Goal: Task Accomplishment & Management: Manage account settings

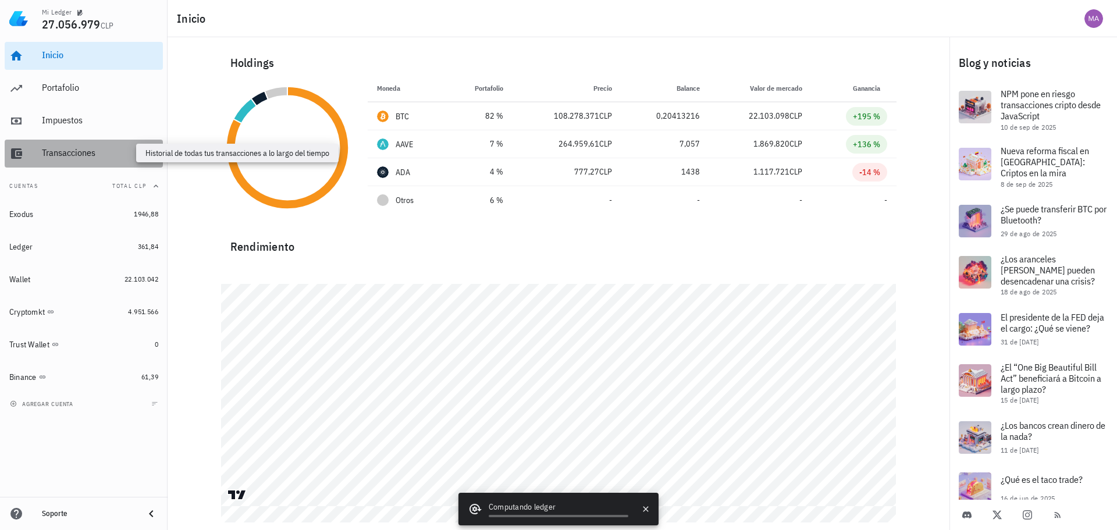
click at [62, 155] on div "Transacciones" at bounding box center [100, 152] width 116 height 11
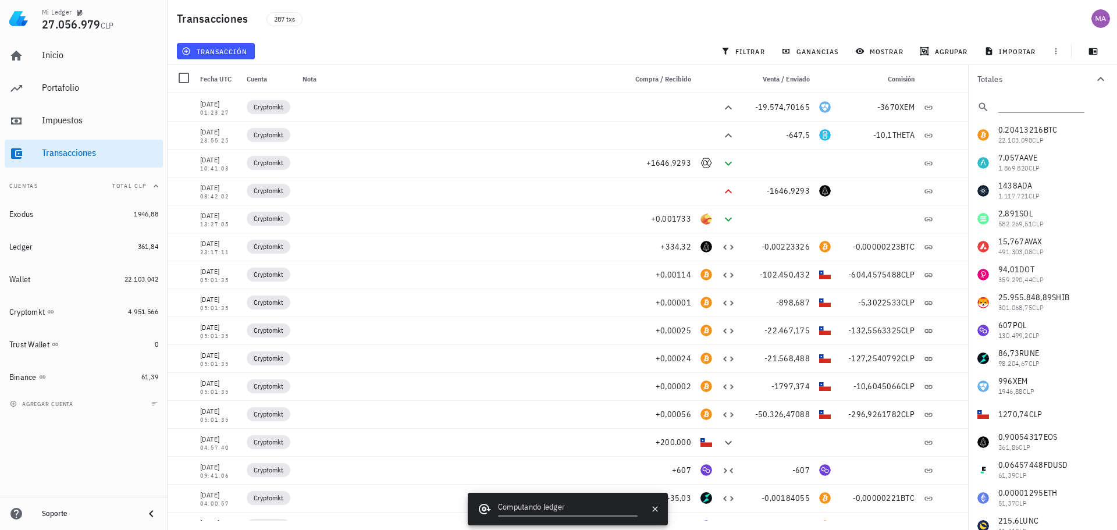
click at [582, 31] on div "287 txs" at bounding box center [481, 18] width 442 height 29
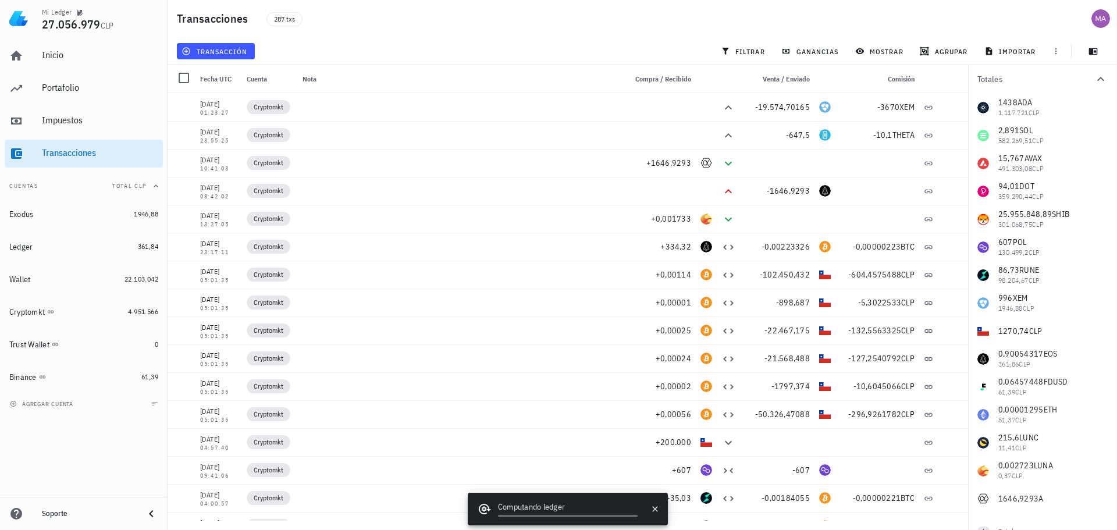
scroll to position [103, 0]
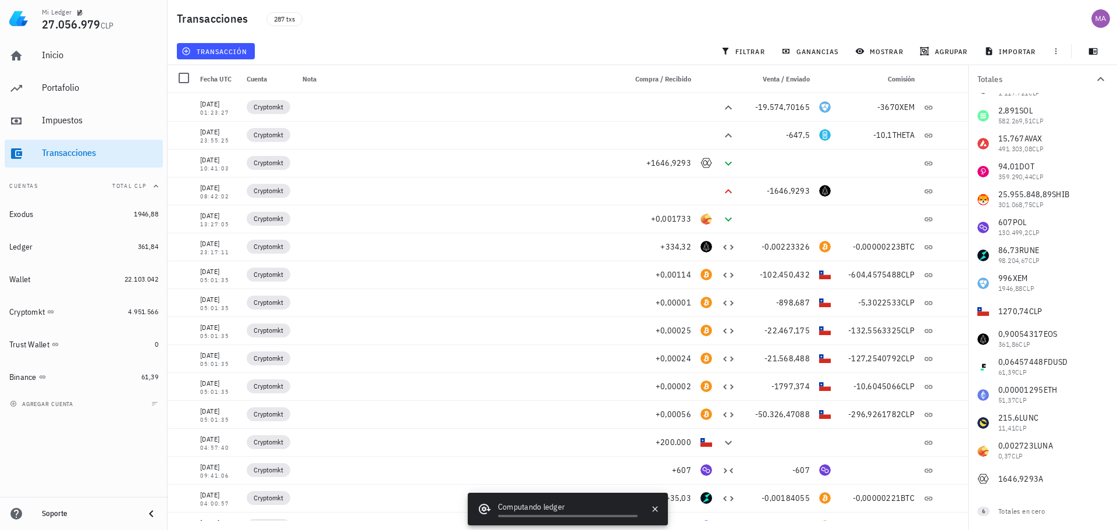
click at [1033, 481] on div "0,20413216 BTC 22.103.098 CLP 7,057 AAVE 1.869.820 CLP 1438 ADA 1.117.721 CLP 2…" at bounding box center [1042, 255] width 149 height 475
click at [1026, 480] on div "0,20413216 BTC 22.103.098 CLP 7,057 AAVE 1.869.820 CLP 1438 ADA 1.117.721 CLP 2…" at bounding box center [1042, 255] width 149 height 475
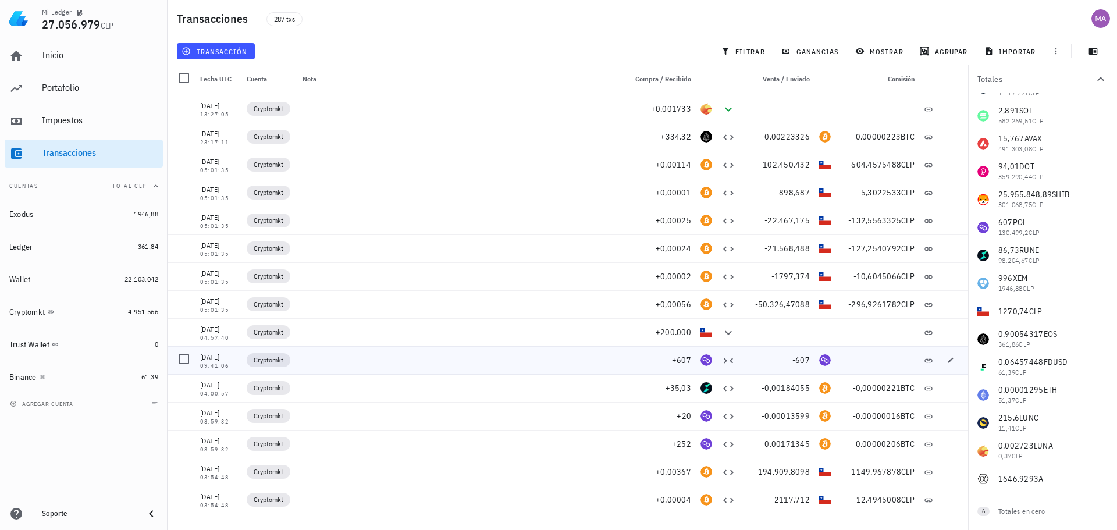
scroll to position [0, 0]
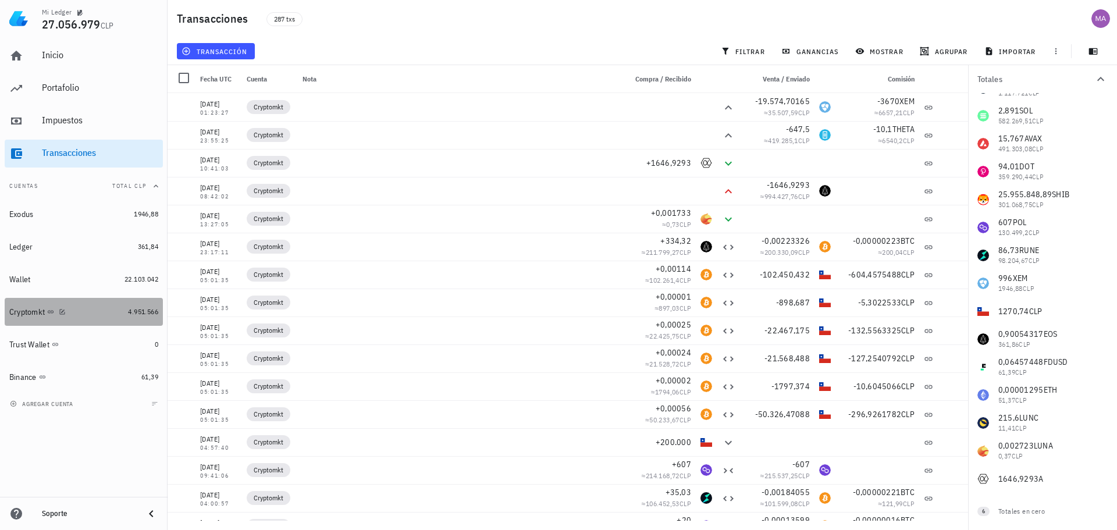
click at [93, 314] on div "Cryptomkt" at bounding box center [66, 312] width 114 height 11
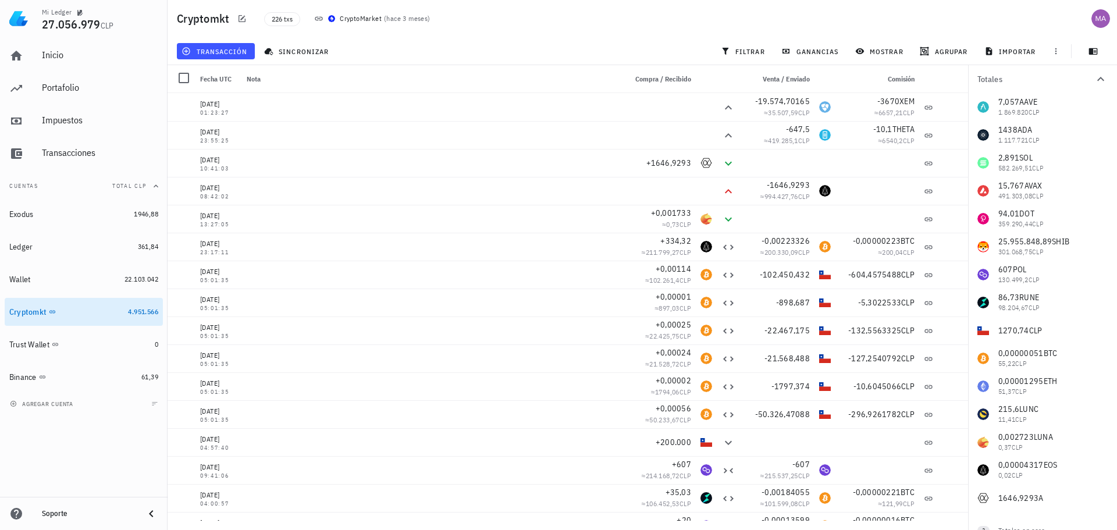
click at [474, 41] on div "transacción sincronizar filtrar ganancias mostrar agrupar importar" at bounding box center [643, 51] width 936 height 28
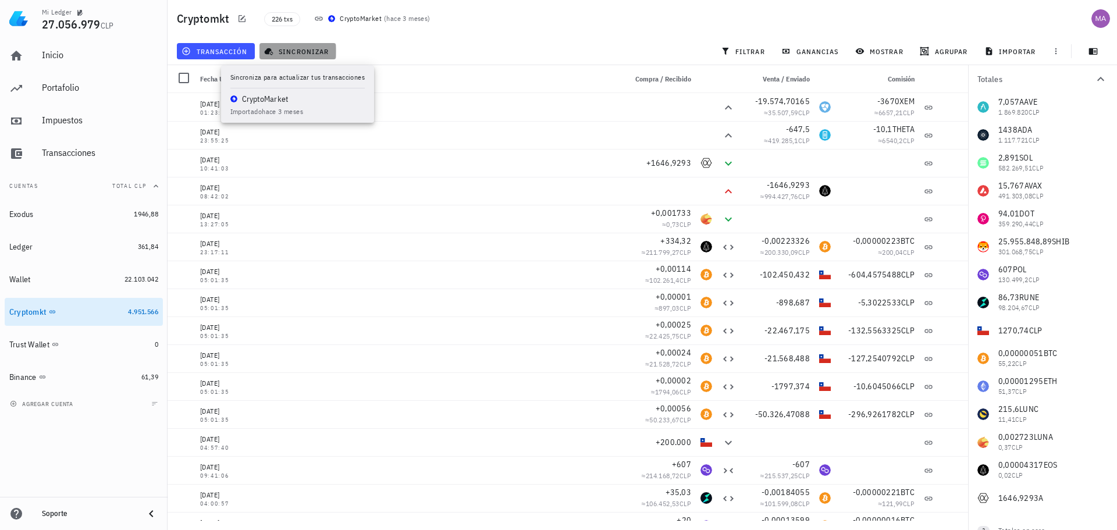
click at [317, 51] on span "sincronizar" at bounding box center [297, 51] width 62 height 9
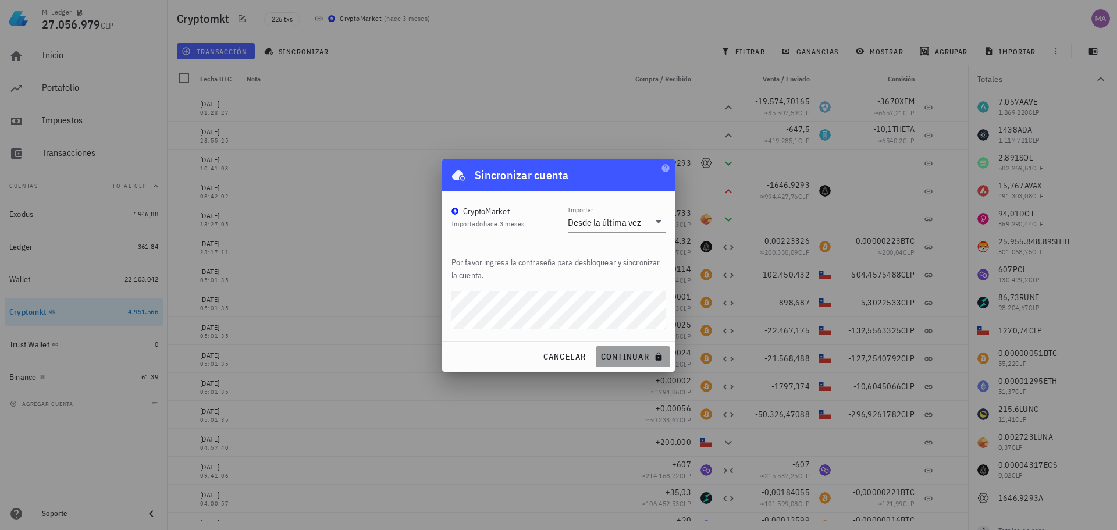
click at [628, 356] on span "continuar" at bounding box center [632, 356] width 65 height 10
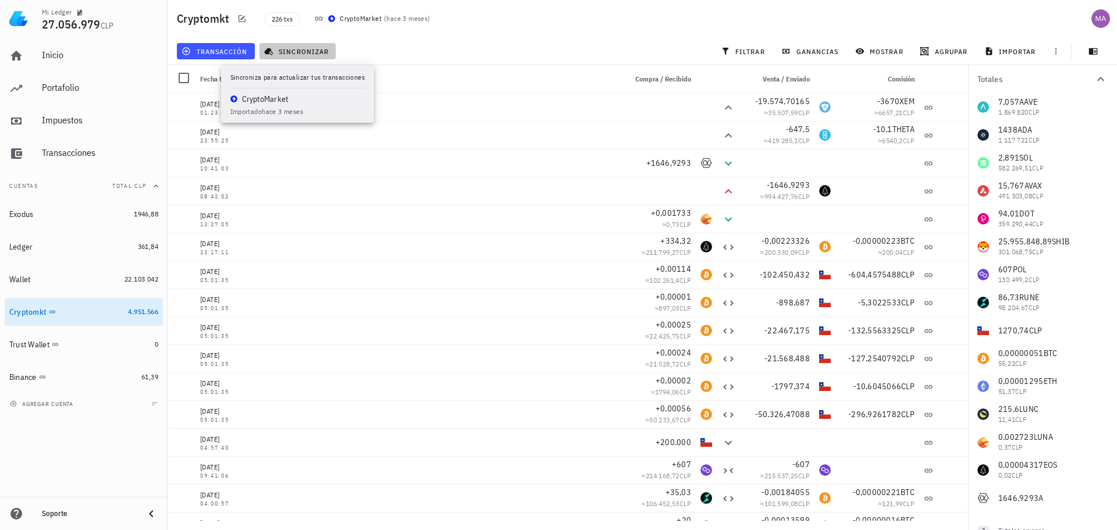
click at [311, 52] on span "sincronizar" at bounding box center [297, 51] width 62 height 9
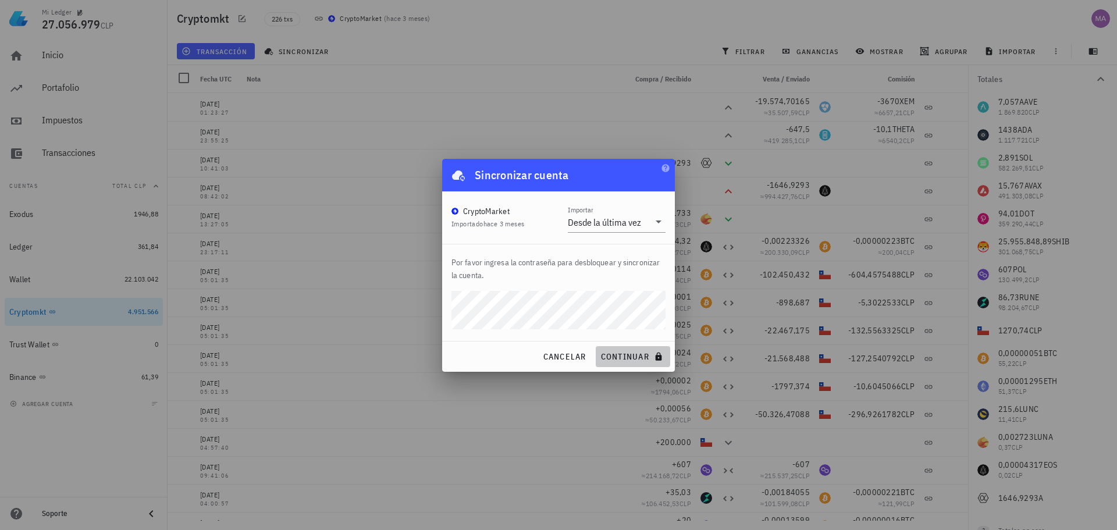
click at [646, 354] on span "continuar" at bounding box center [632, 356] width 65 height 10
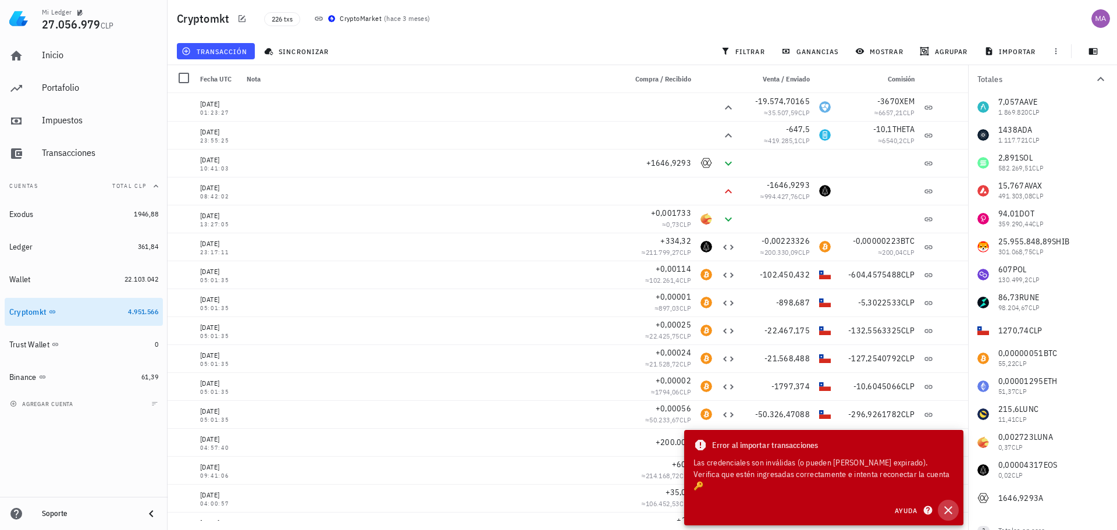
click at [948, 508] on icon "button" at bounding box center [948, 510] width 14 height 14
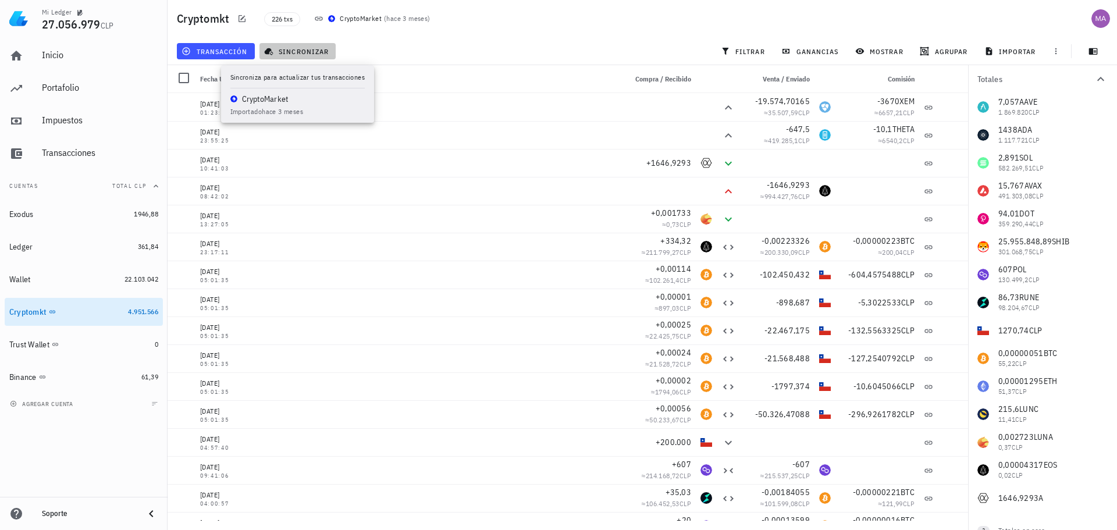
click at [287, 48] on span "sincronizar" at bounding box center [297, 51] width 62 height 9
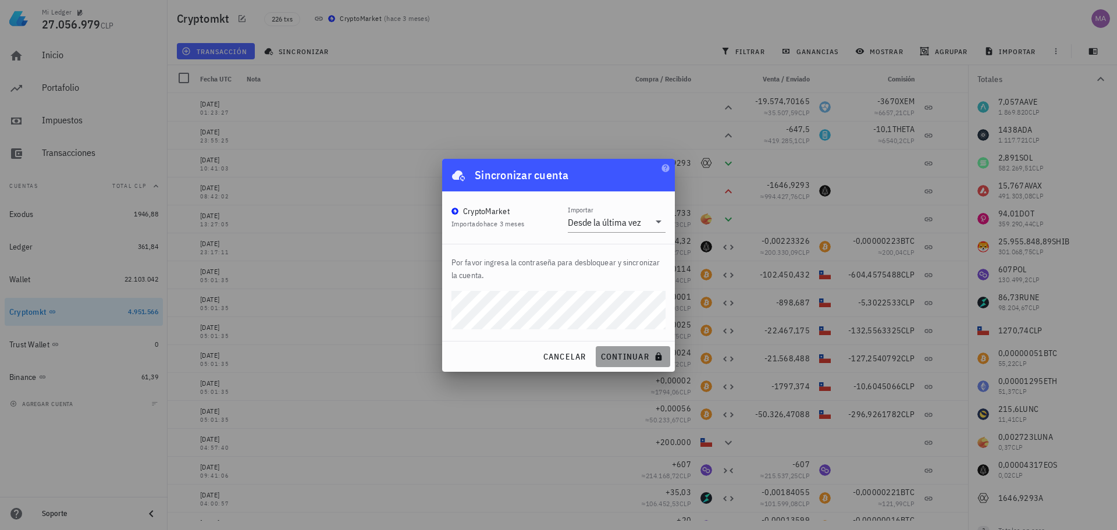
click at [622, 356] on span "continuar" at bounding box center [632, 356] width 65 height 10
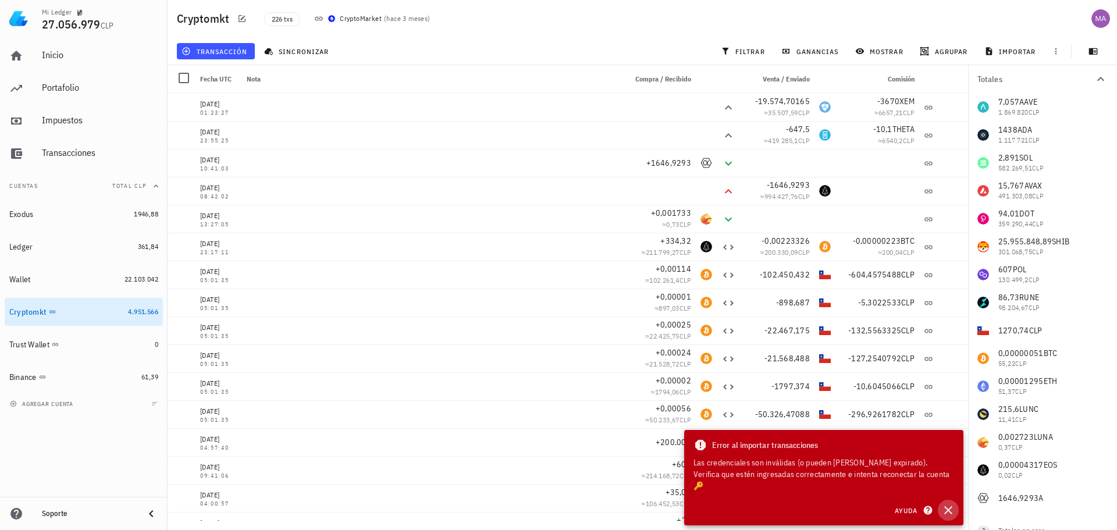
click at [947, 510] on icon "button" at bounding box center [948, 510] width 14 height 14
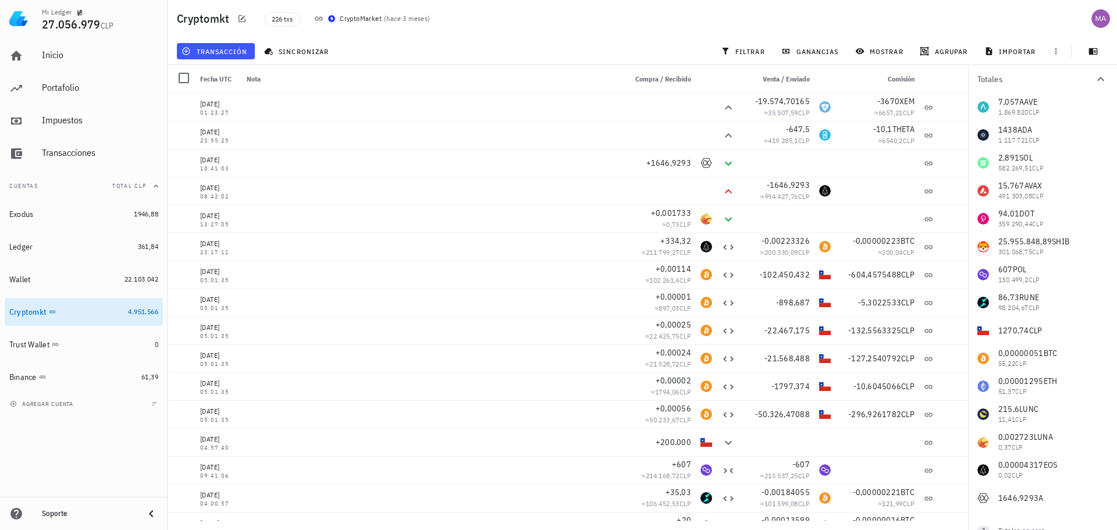
click at [564, 29] on div "226 txs CryptoMarket ( hace 3 meses )" at bounding box center [511, 18] width 509 height 29
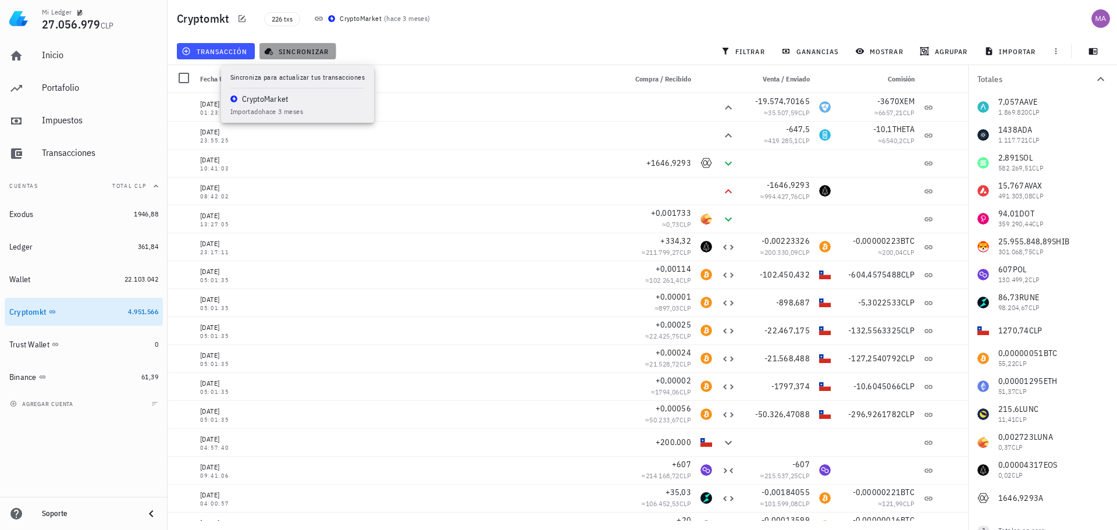
click at [292, 47] on span "sincronizar" at bounding box center [297, 51] width 62 height 9
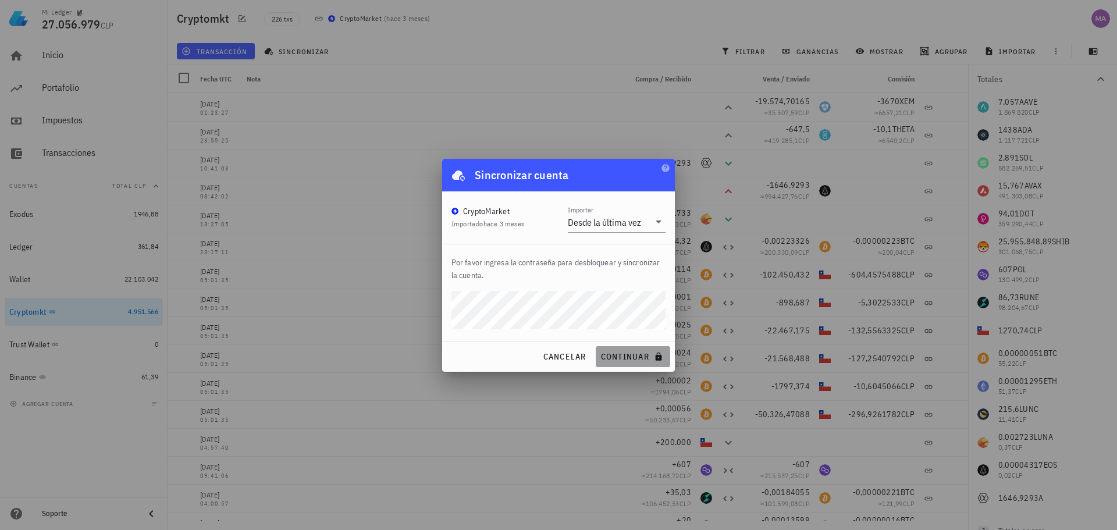
click at [617, 354] on span "continuar" at bounding box center [632, 356] width 65 height 10
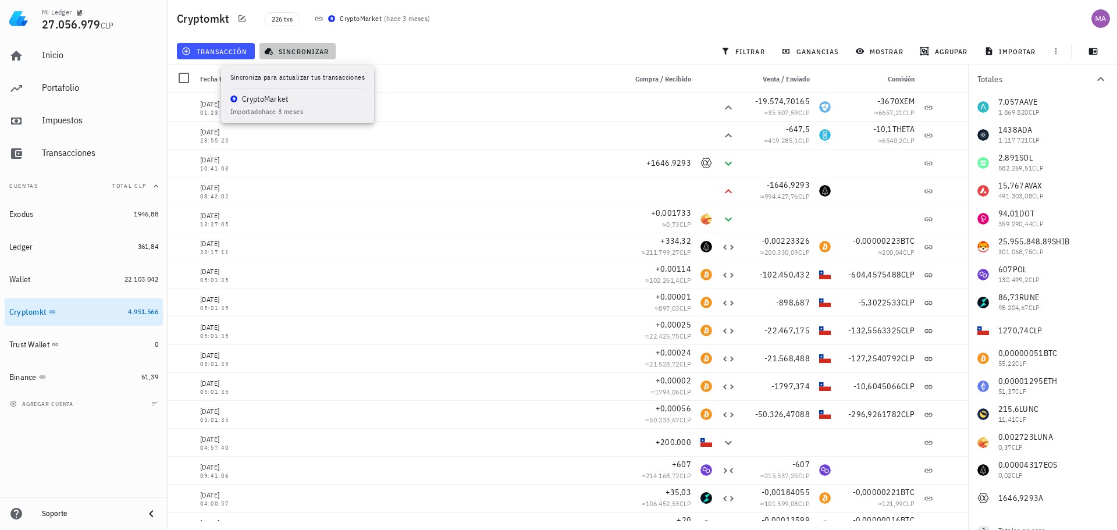
click at [297, 45] on button "sincronizar" at bounding box center [298, 51] width 77 height 16
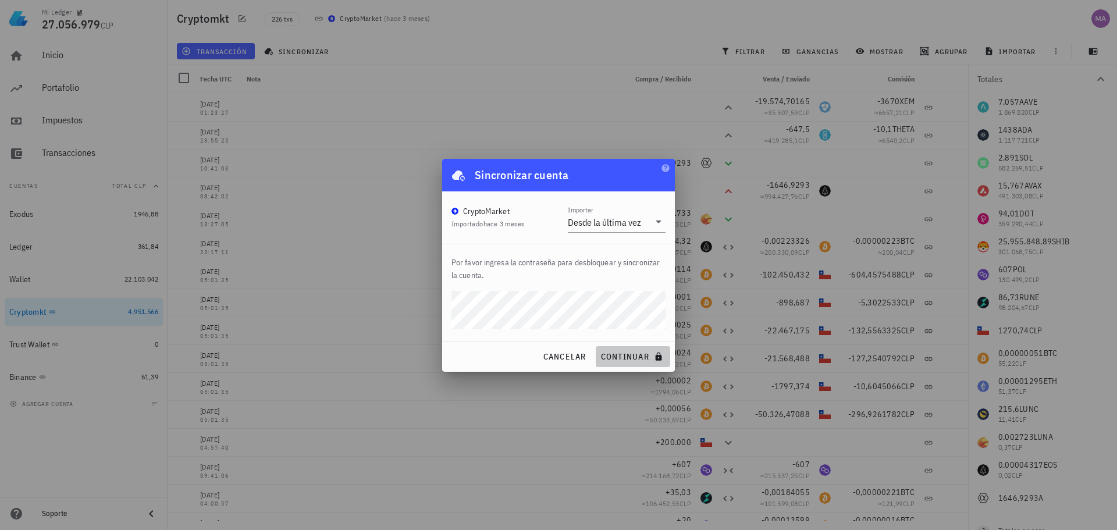
click at [621, 351] on span "continuar" at bounding box center [632, 356] width 65 height 10
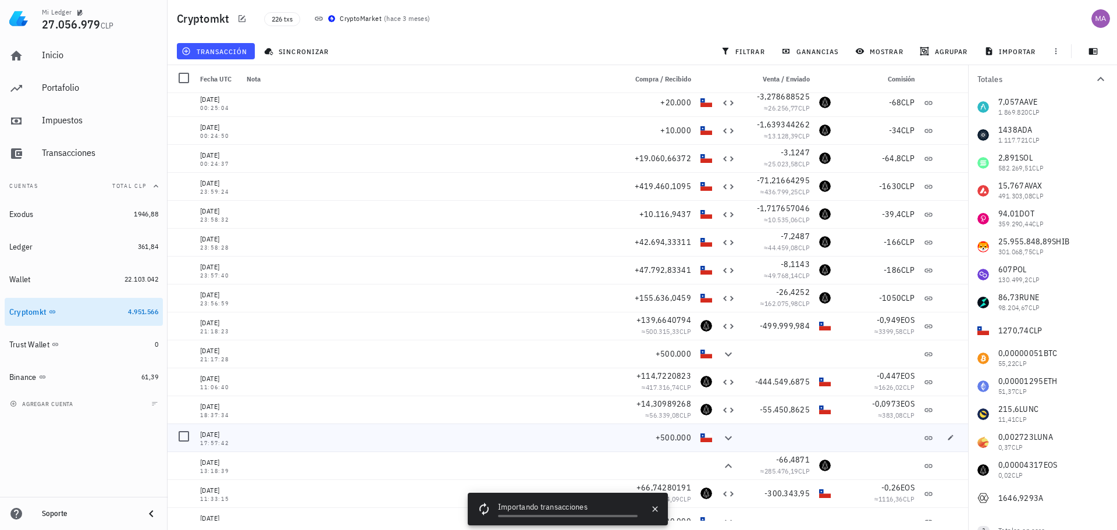
scroll to position [5884, 0]
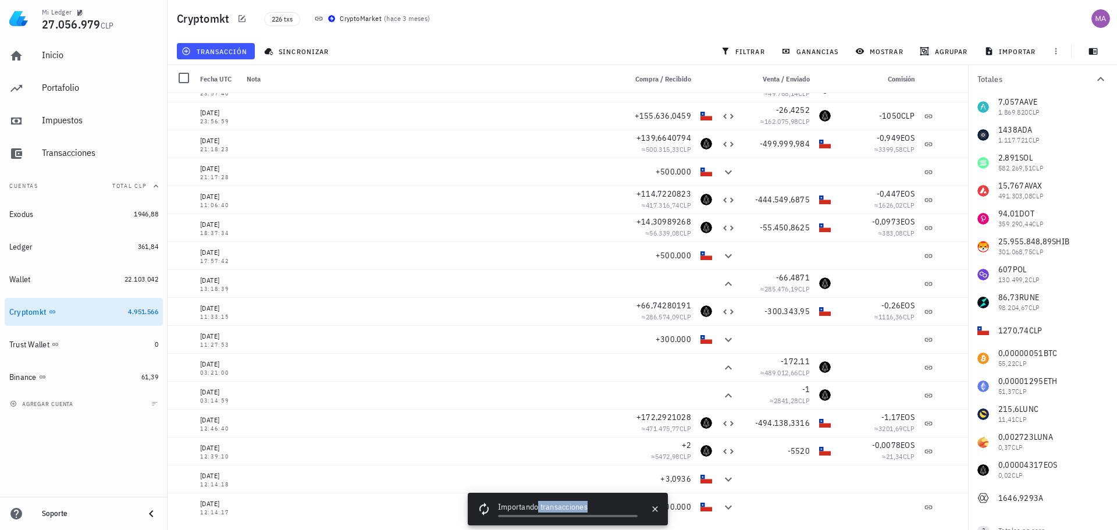
drag, startPoint x: 589, startPoint y: 497, endPoint x: 540, endPoint y: 498, distance: 49.5
click at [540, 498] on div "Importando transacciones" at bounding box center [557, 509] width 179 height 33
click at [590, 23] on div "226 txs CryptoMarket ( hace 3 meses )" at bounding box center [511, 18] width 509 height 29
click at [656, 509] on icon "button" at bounding box center [654, 508] width 9 height 9
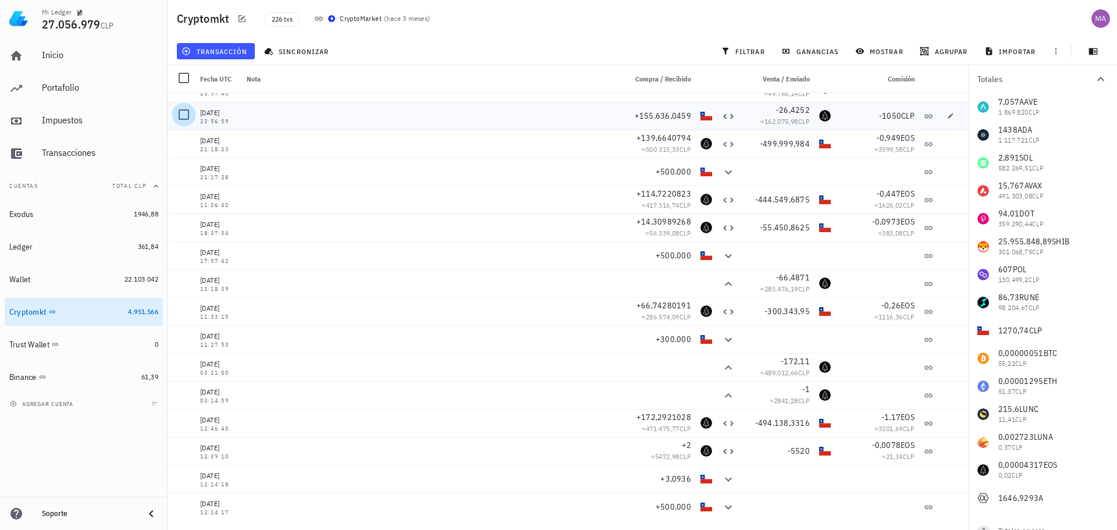
click at [182, 113] on div at bounding box center [184, 115] width 20 height 20
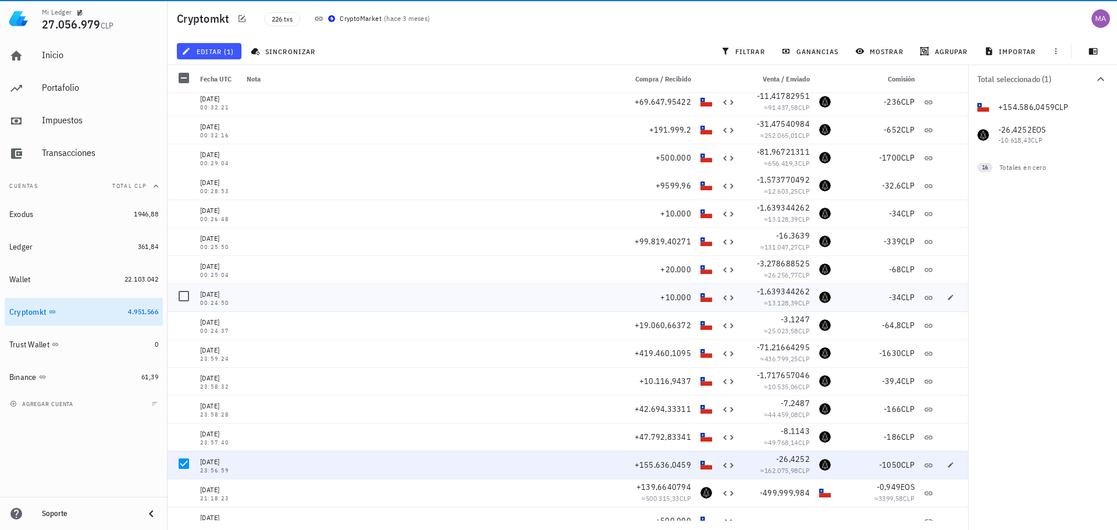
scroll to position [5477, 0]
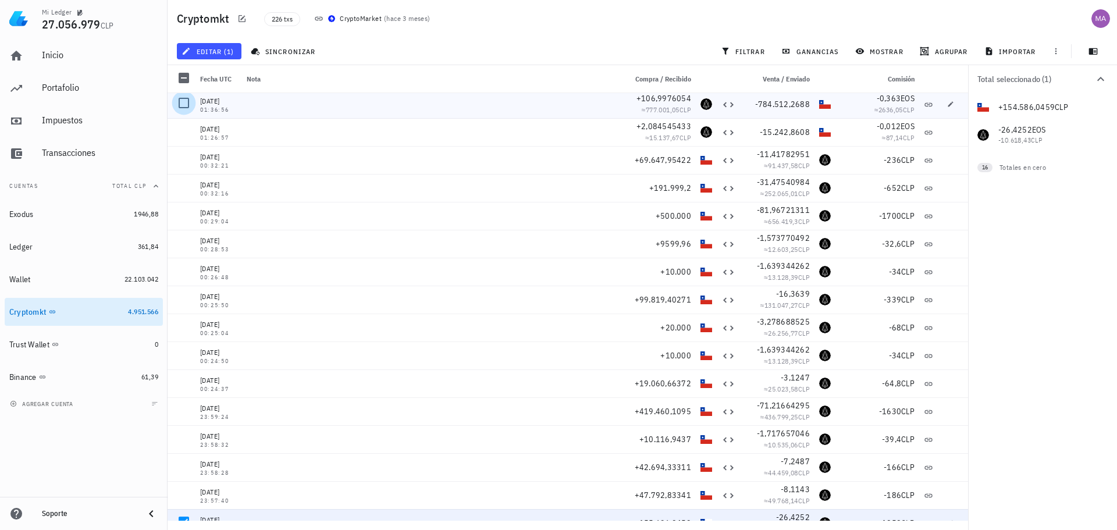
click at [183, 103] on div at bounding box center [184, 103] width 20 height 20
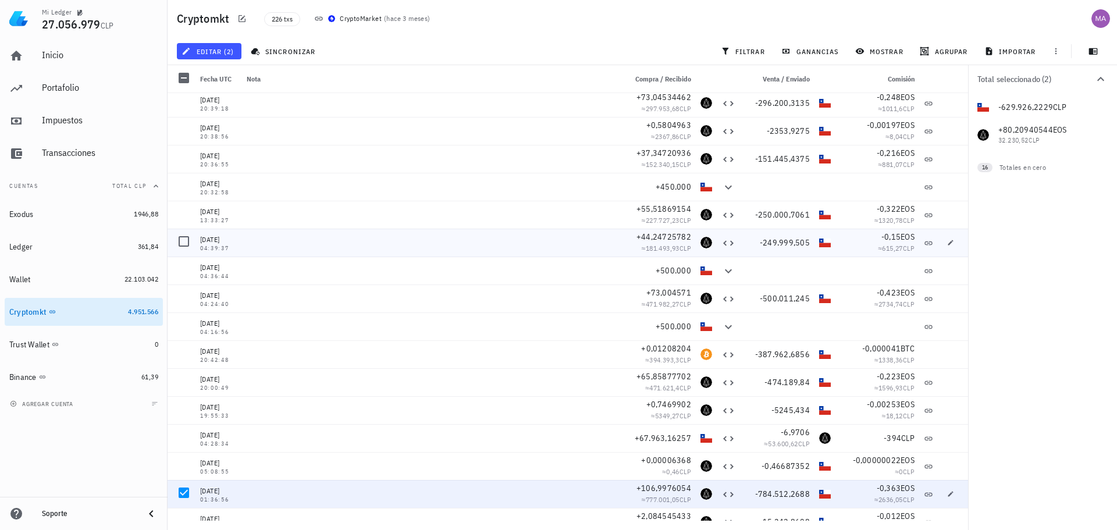
scroll to position [5070, 0]
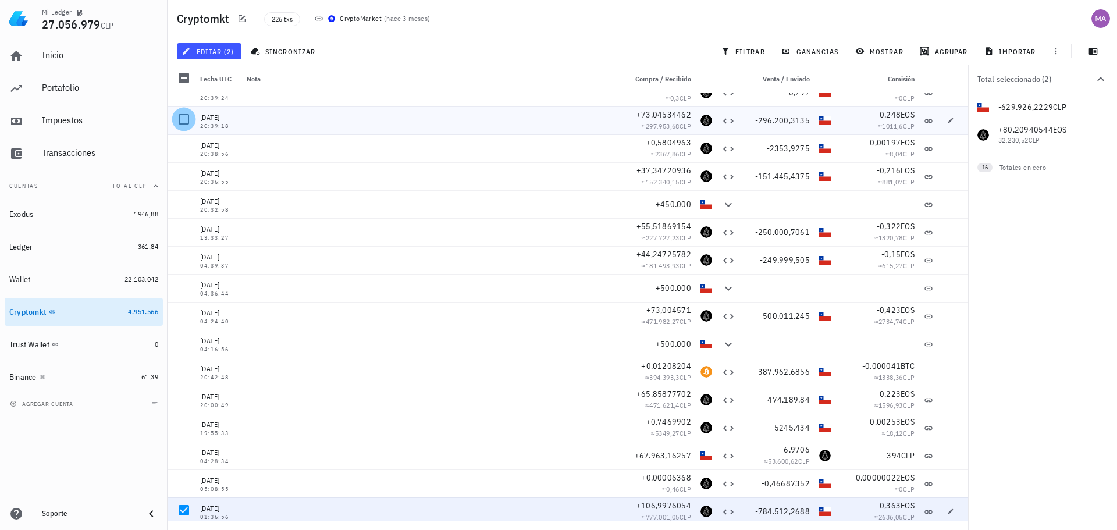
click at [184, 116] on div at bounding box center [184, 119] width 20 height 20
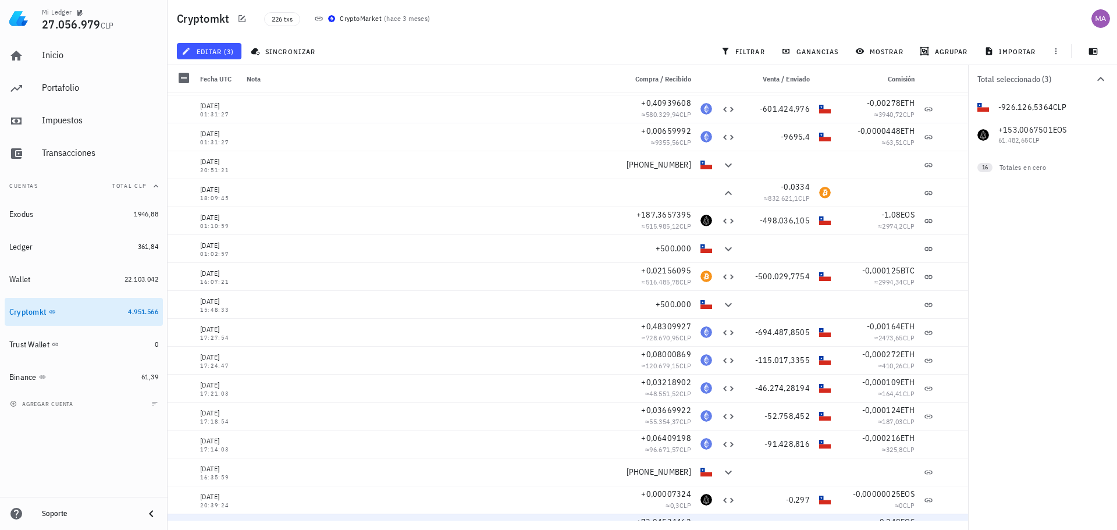
scroll to position [4671, 0]
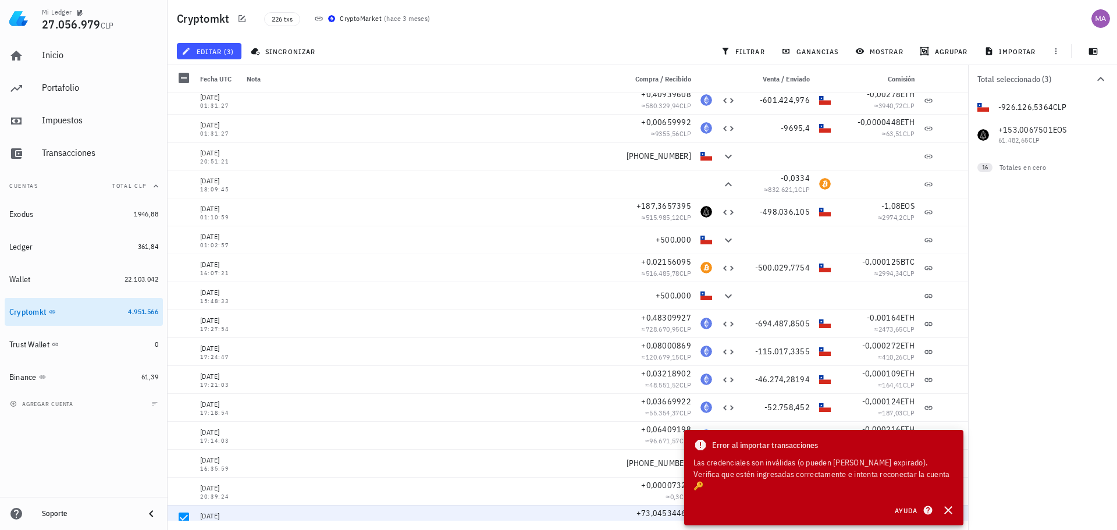
click at [168, 26] on div "Cryptomkt 226 txs CryptoMarket ( hace 3 meses )" at bounding box center [643, 18] width 950 height 37
click at [184, 101] on div at bounding box center [184, 99] width 20 height 20
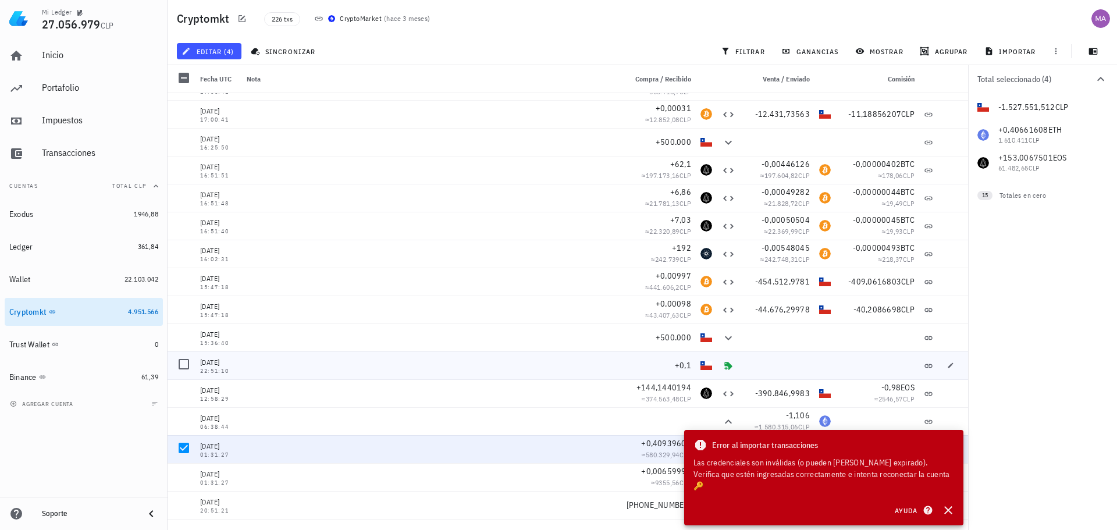
scroll to position [4264, 0]
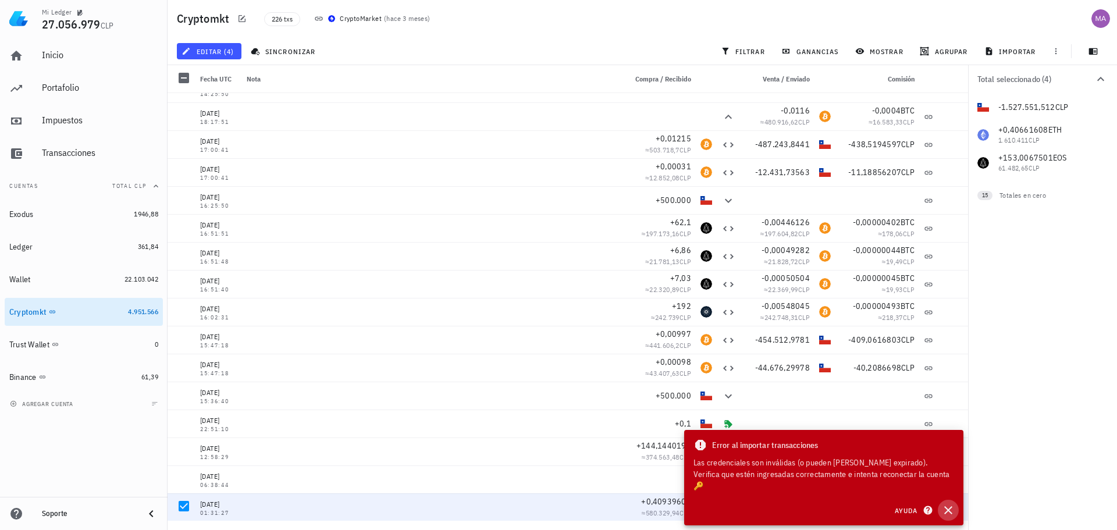
click at [951, 506] on icon "button" at bounding box center [948, 510] width 14 height 14
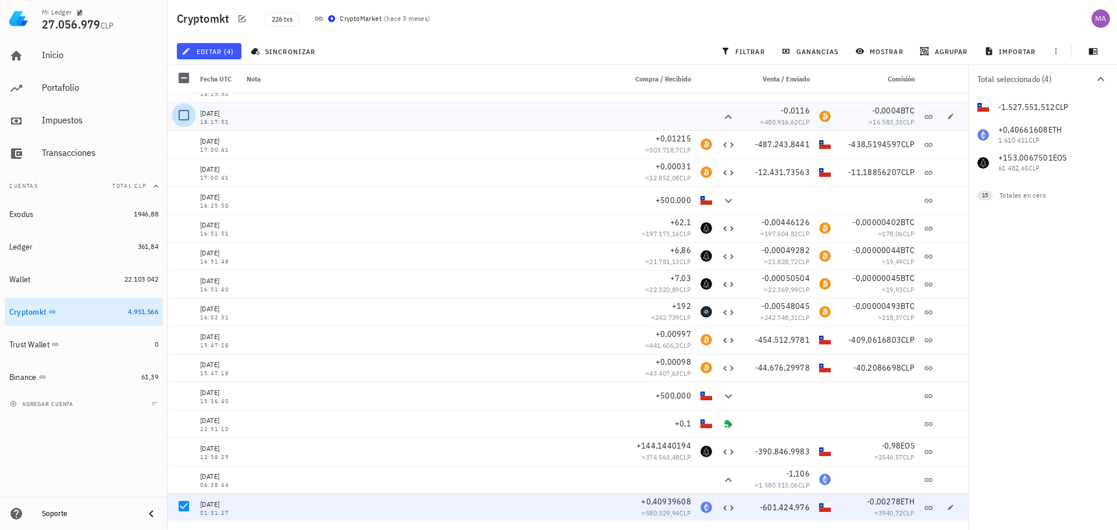
click at [184, 113] on div at bounding box center [184, 115] width 20 height 20
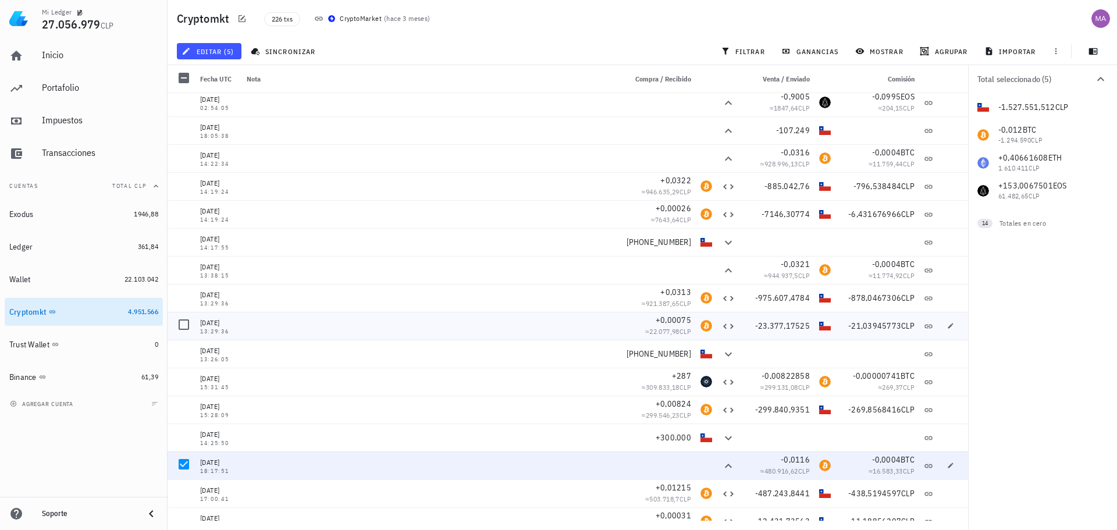
scroll to position [3856, 0]
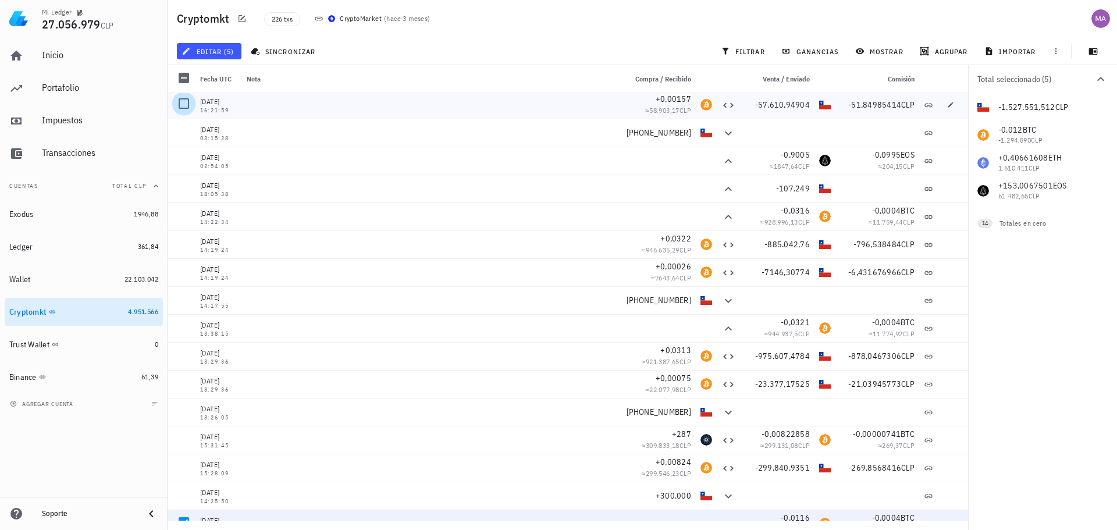
click at [186, 102] on div at bounding box center [184, 104] width 20 height 20
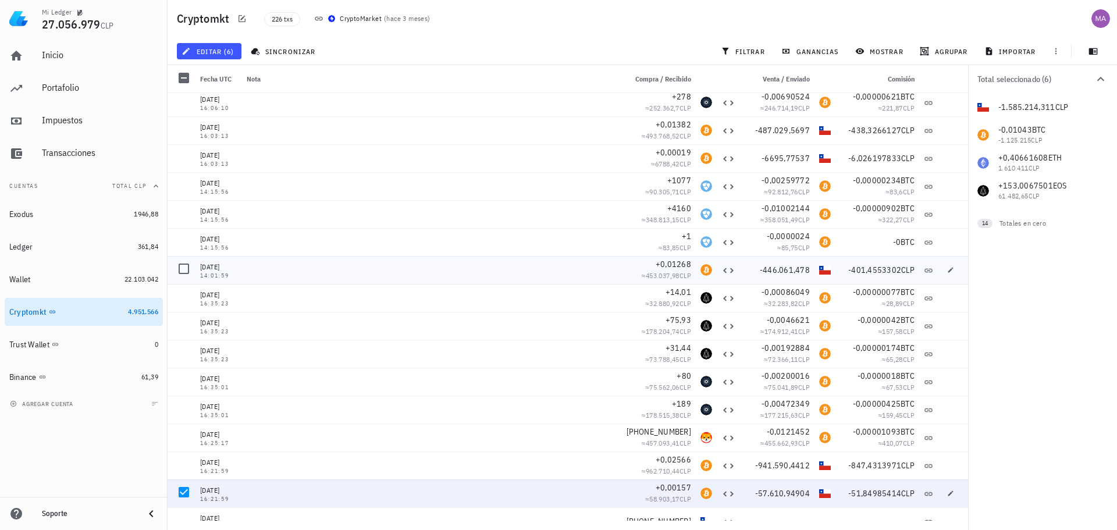
scroll to position [3449, 0]
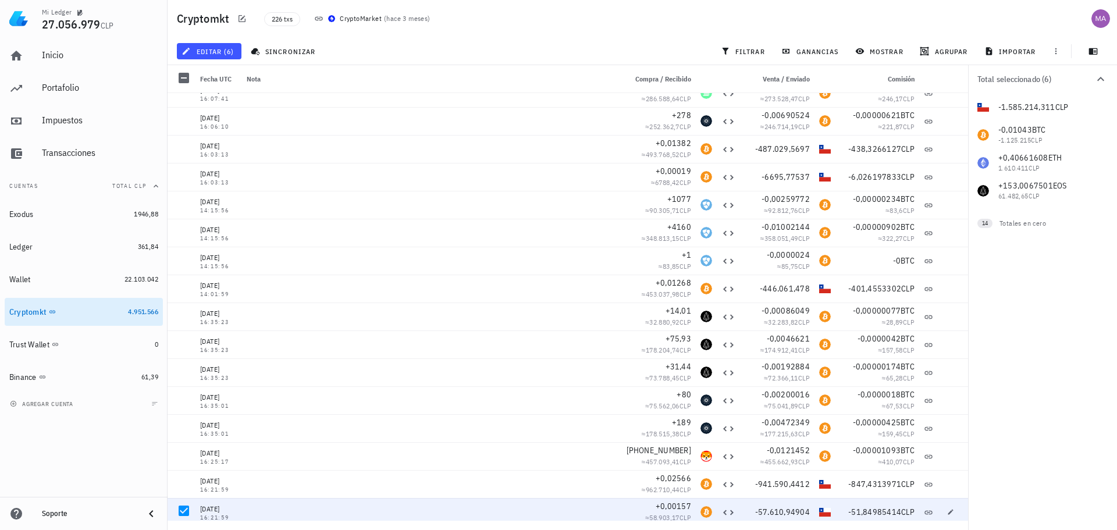
click at [159, 14] on div "Mi Ledger 27.056.979 CLP" at bounding box center [84, 18] width 168 height 37
click at [185, 100] on div at bounding box center [184, 92] width 20 height 20
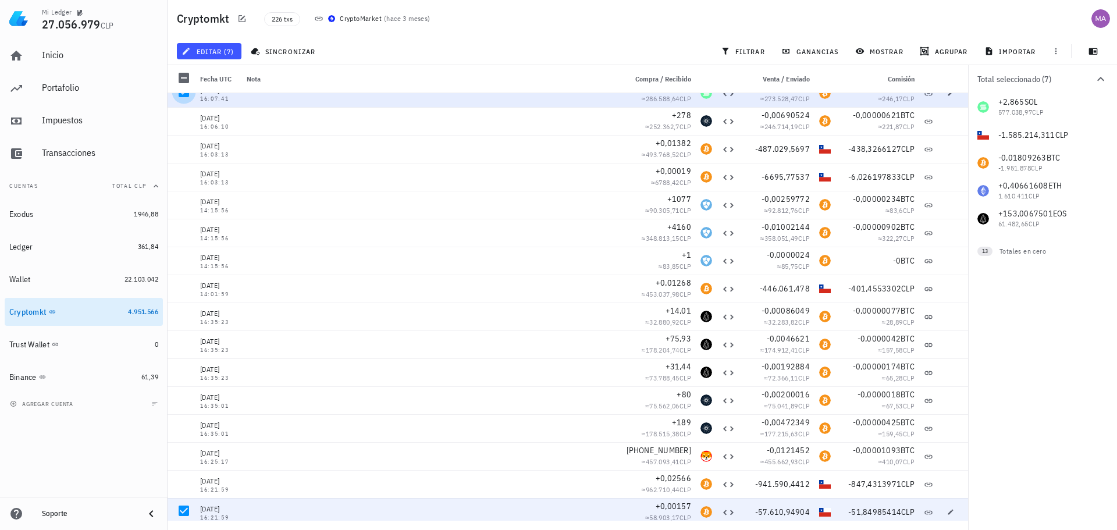
click at [184, 97] on div at bounding box center [184, 92] width 20 height 20
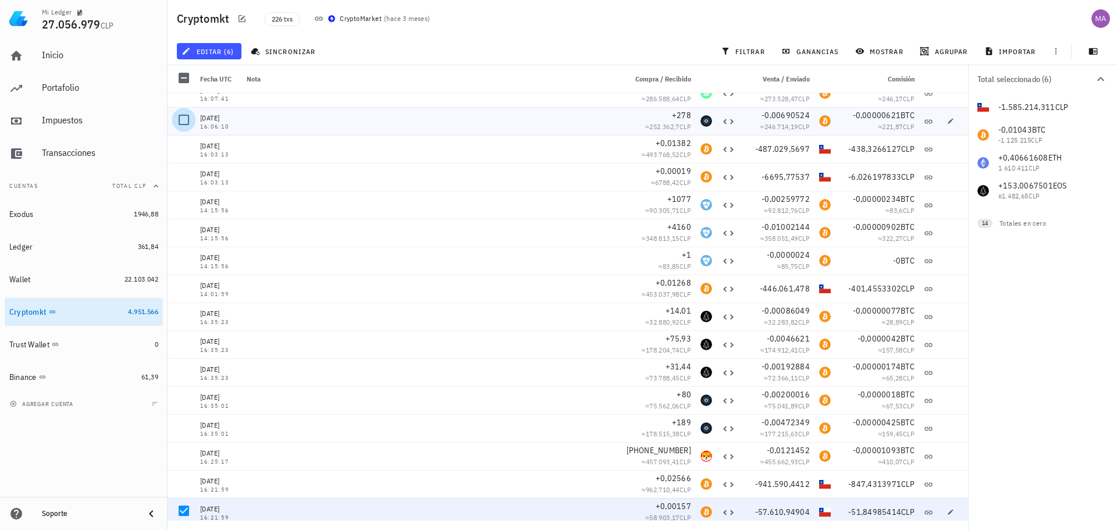
click at [189, 116] on div at bounding box center [184, 120] width 20 height 20
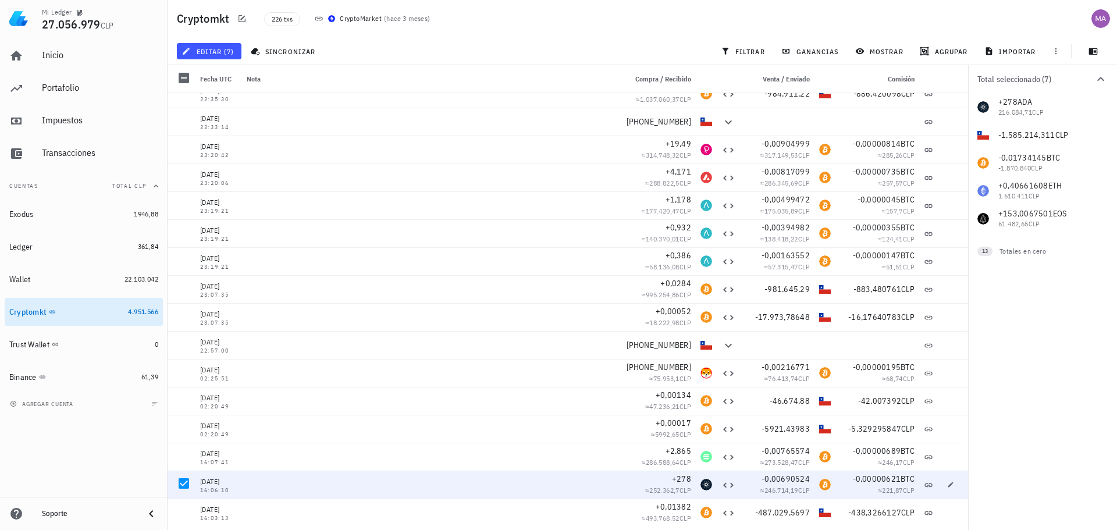
scroll to position [3076, 0]
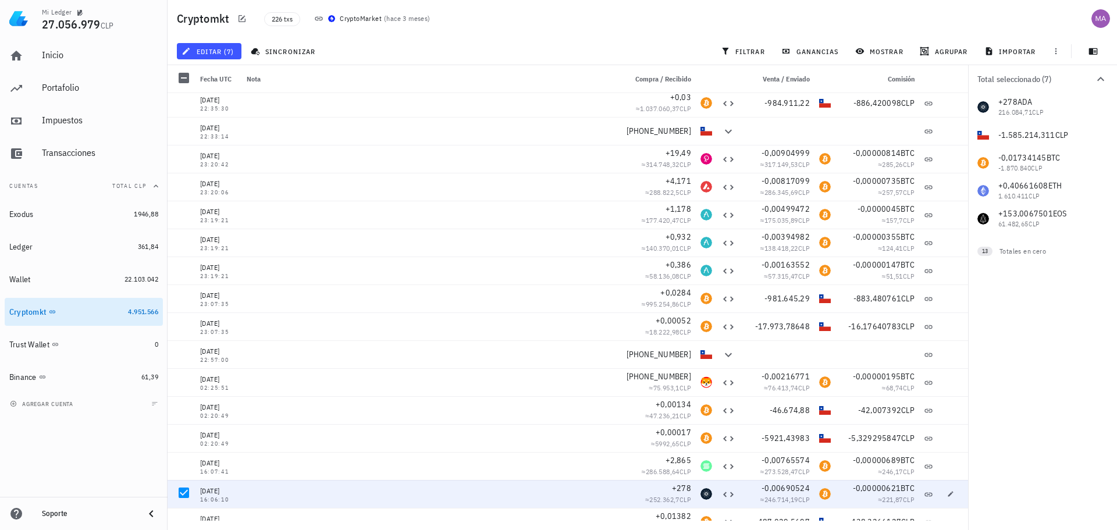
click at [155, 38] on div "Inicio Portafolio Impuestos Transacciones" at bounding box center [84, 104] width 158 height 135
click at [182, 102] on div at bounding box center [184, 102] width 20 height 20
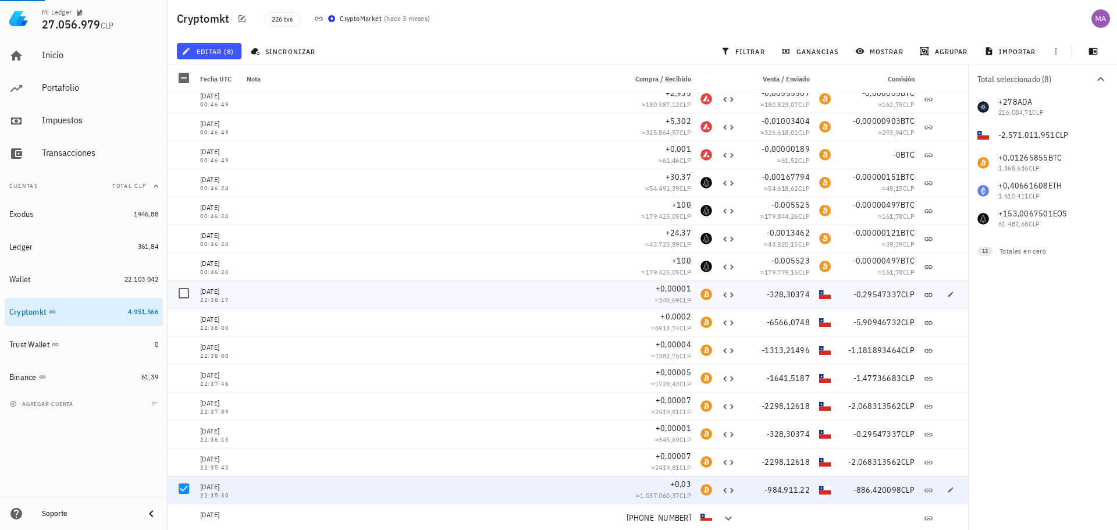
scroll to position [2669, 0]
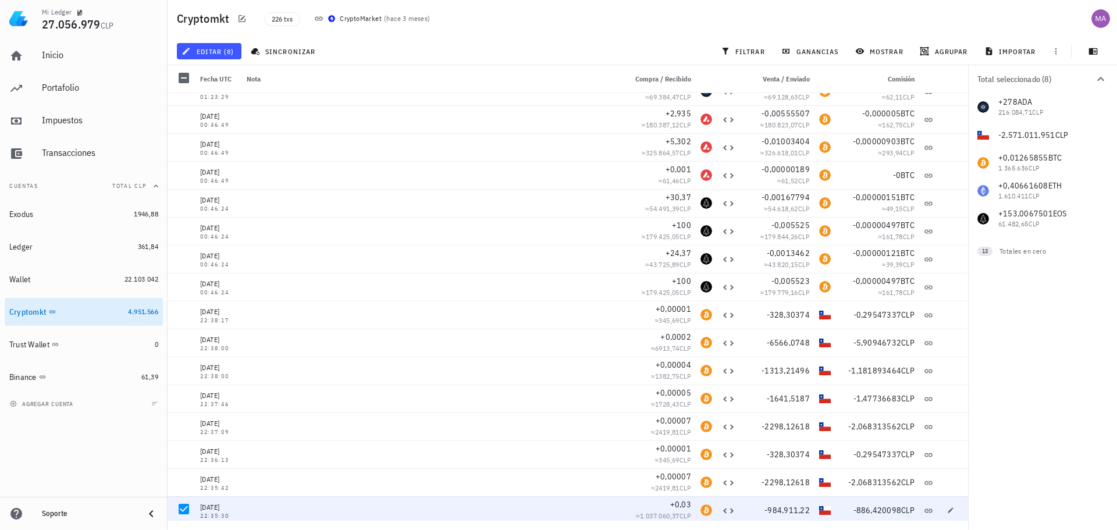
click at [165, 31] on div "Mi Ledger 27.056.979 CLP" at bounding box center [84, 18] width 168 height 37
click at [183, 118] on div at bounding box center [184, 118] width 20 height 20
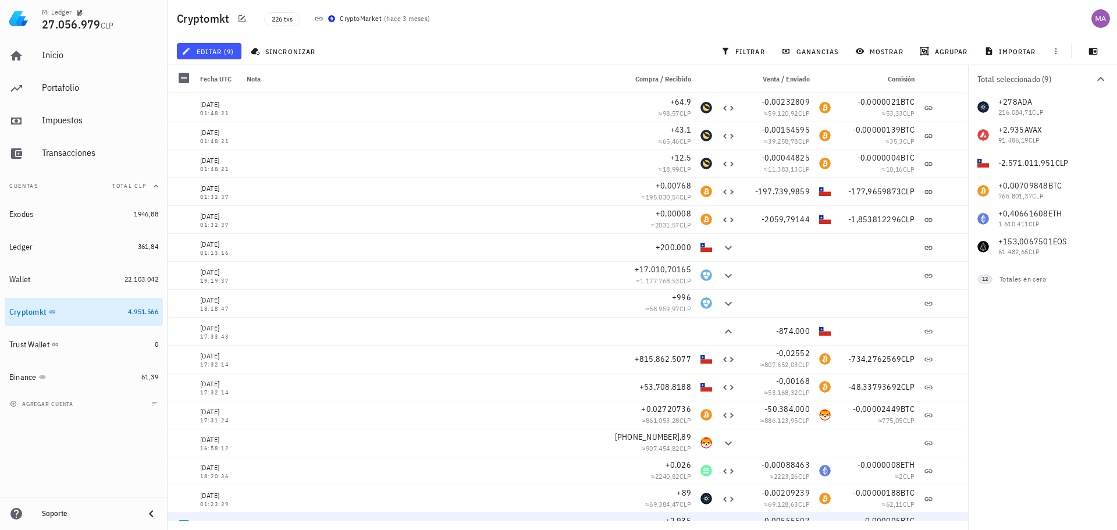
scroll to position [2270, 0]
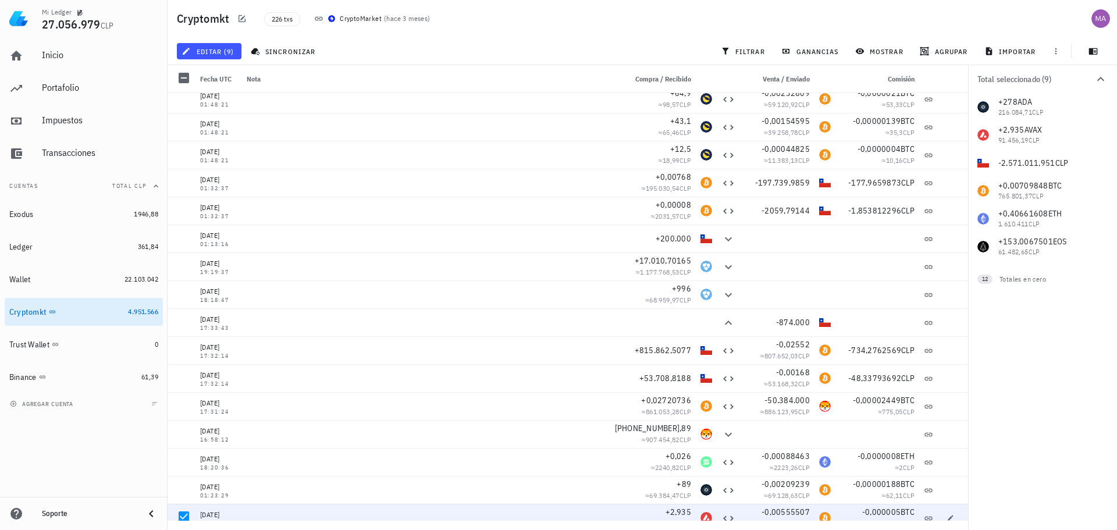
click at [1021, 372] on div "Total seleccionado (9) 0 AAVE +278 ADA 216.084,71 CLP 0 SOL +2,935 AVAX 91.456,…" at bounding box center [1042, 297] width 149 height 465
click at [183, 97] on div at bounding box center [184, 98] width 20 height 20
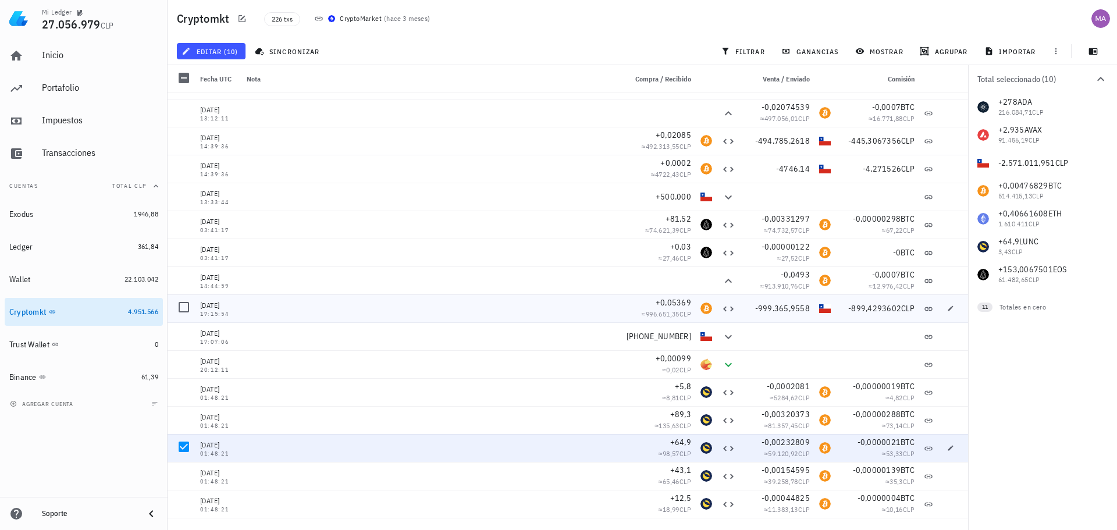
scroll to position [1863, 0]
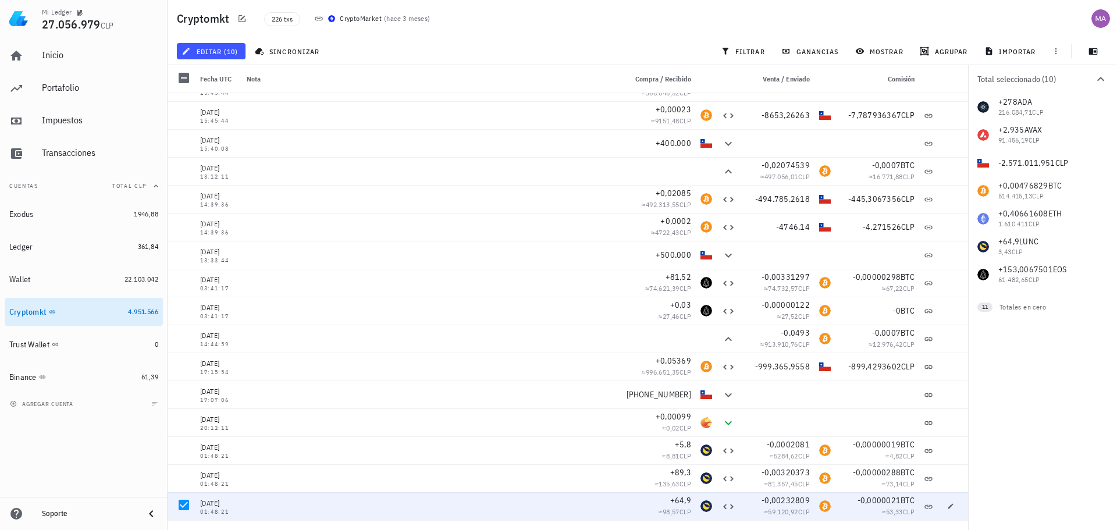
click at [158, 35] on div "Mi Ledger 27.056.979 CLP" at bounding box center [100, 18] width 116 height 37
click at [184, 117] on div at bounding box center [184, 114] width 20 height 20
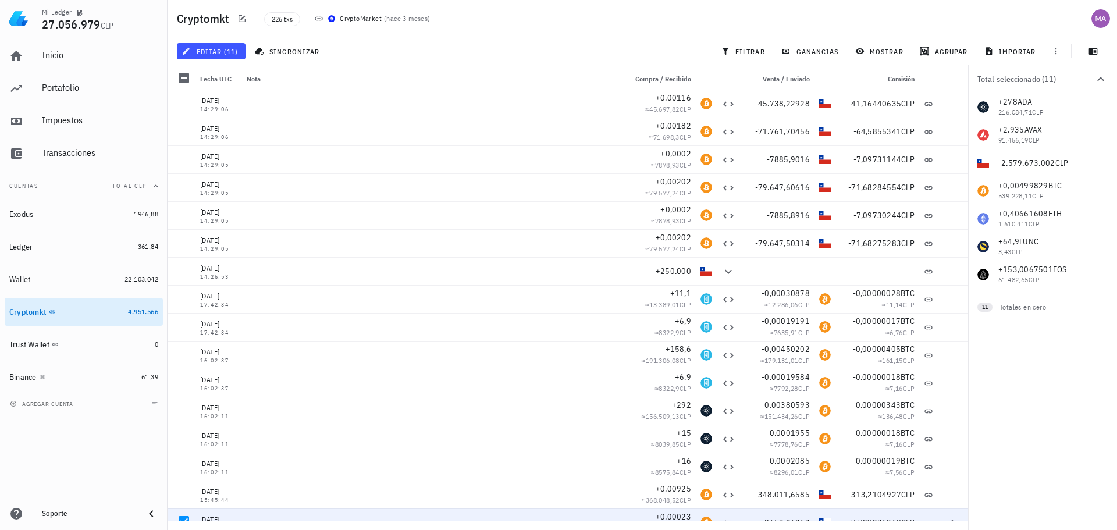
scroll to position [1464, 0]
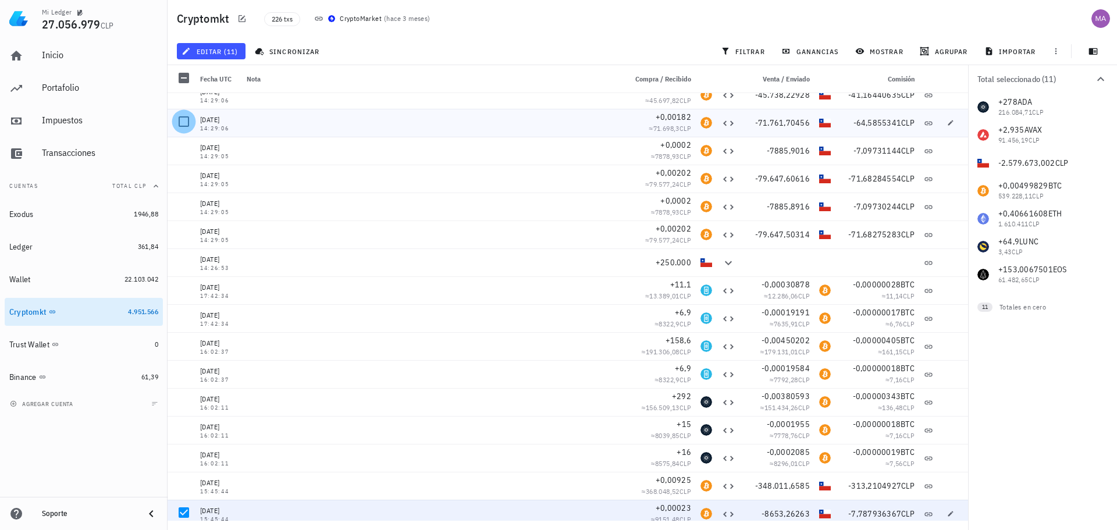
click at [185, 124] on div at bounding box center [184, 122] width 20 height 20
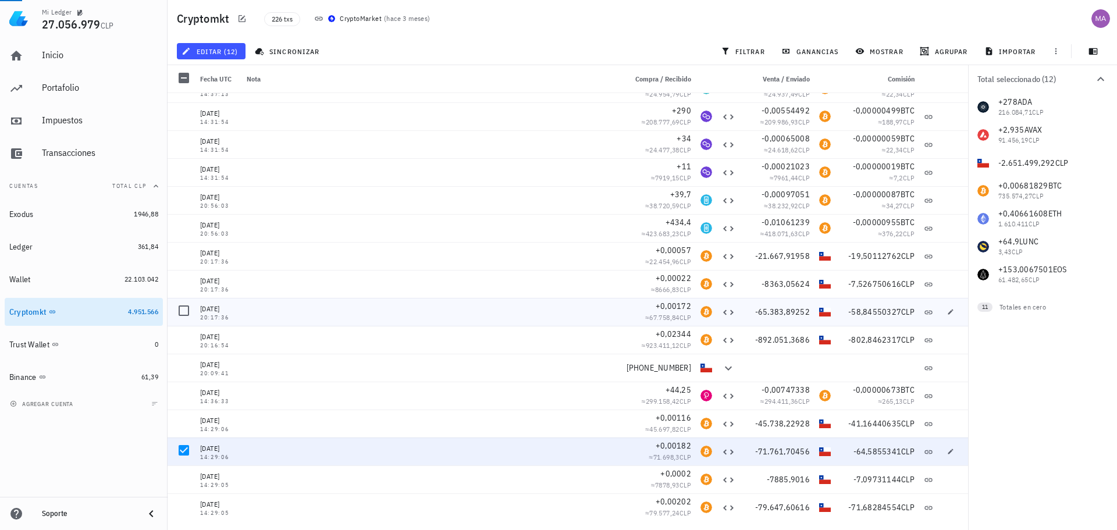
scroll to position [1115, 0]
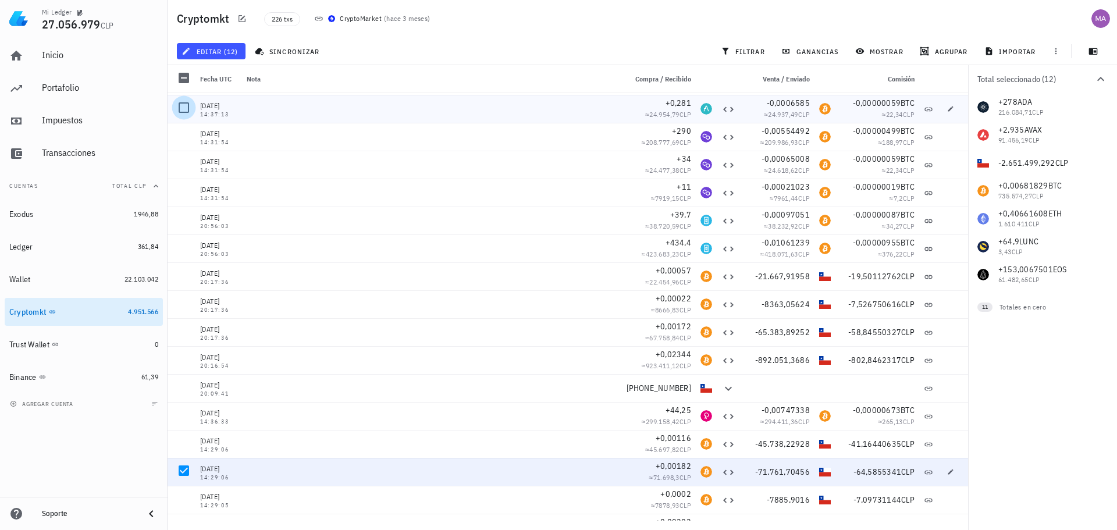
click at [185, 110] on div at bounding box center [184, 108] width 20 height 20
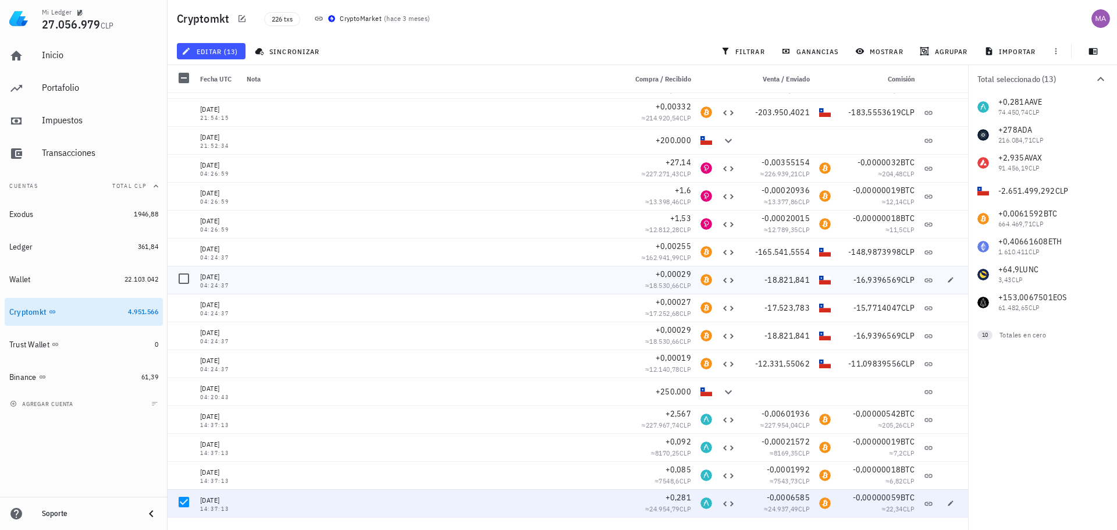
scroll to position [708, 0]
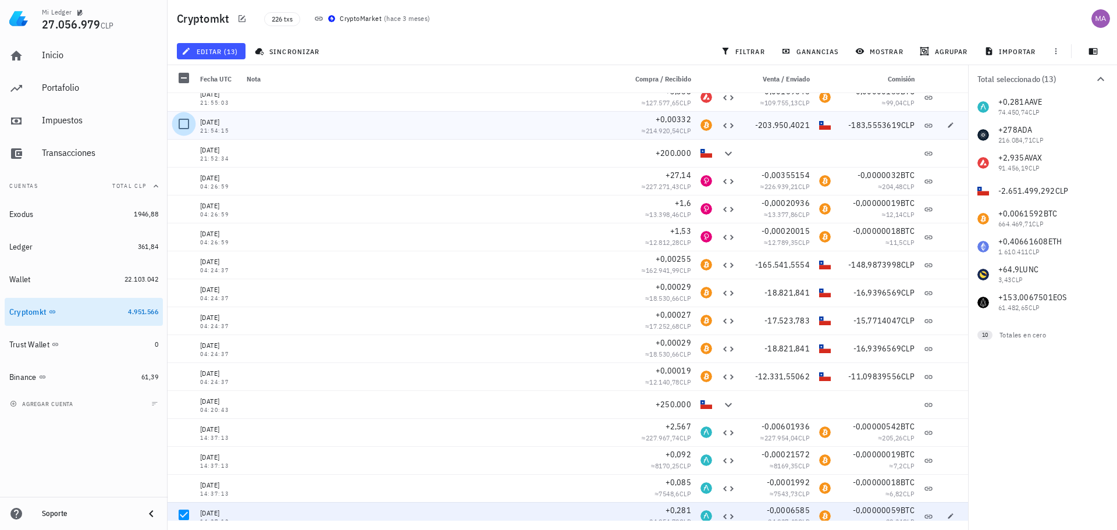
click at [187, 122] on div at bounding box center [184, 124] width 20 height 20
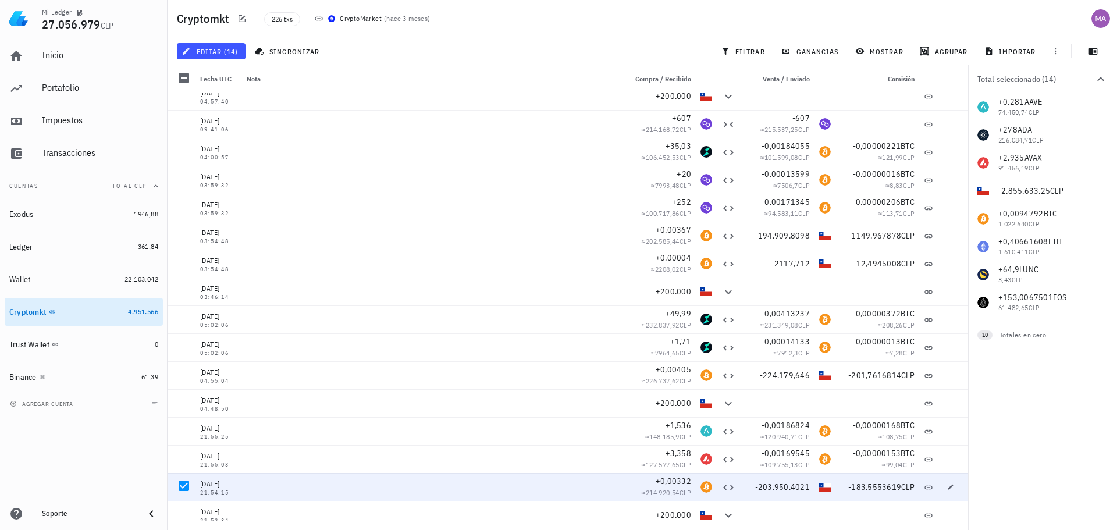
scroll to position [321, 0]
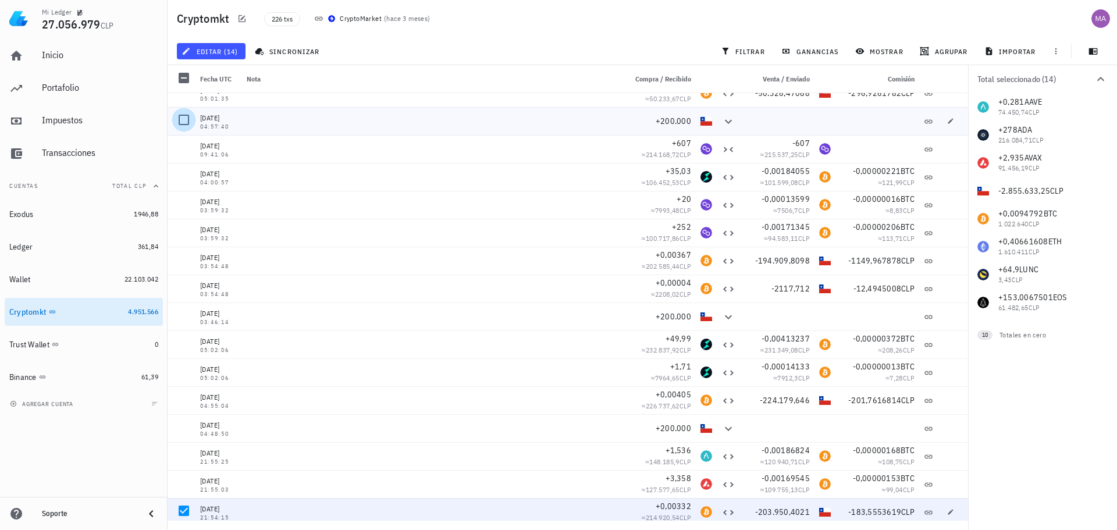
click at [187, 116] on div at bounding box center [184, 120] width 20 height 20
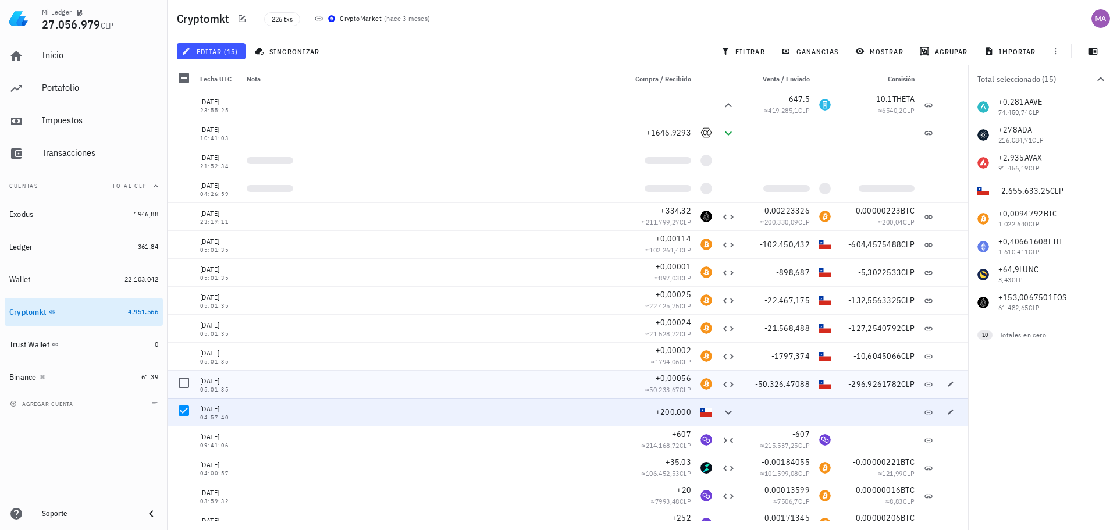
scroll to position [0, 0]
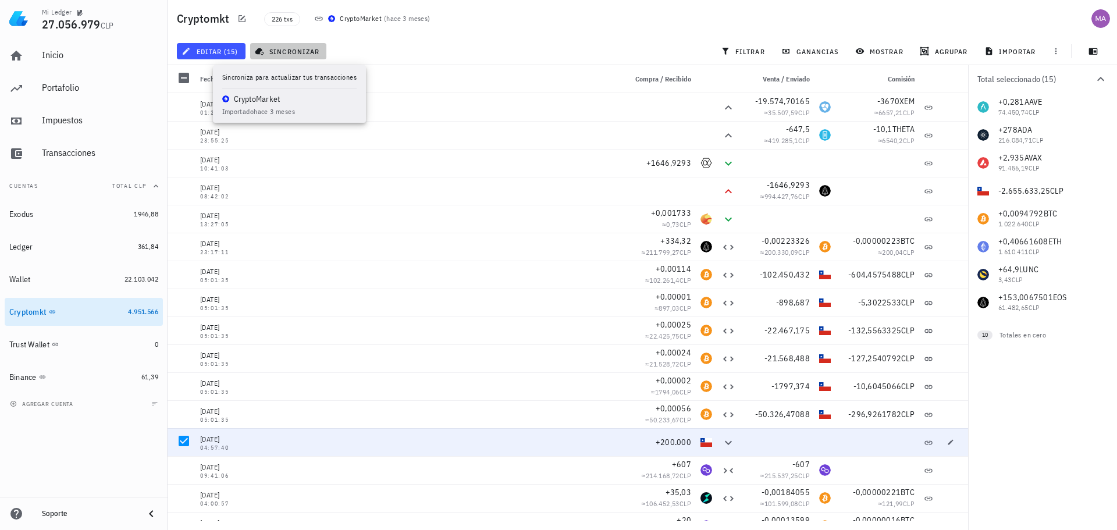
click at [285, 49] on span "sincronizar" at bounding box center [288, 51] width 62 height 9
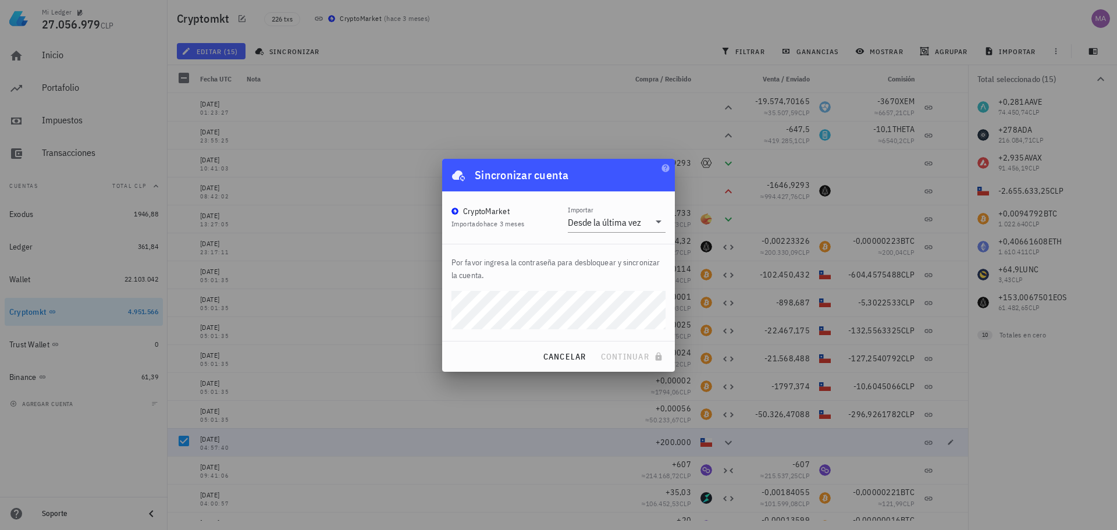
click at [502, 240] on div "CryptoMarket Importado hace 3 meses Importar Desde la última vez" at bounding box center [558, 217] width 233 height 52
click at [69, 453] on div at bounding box center [558, 265] width 1117 height 530
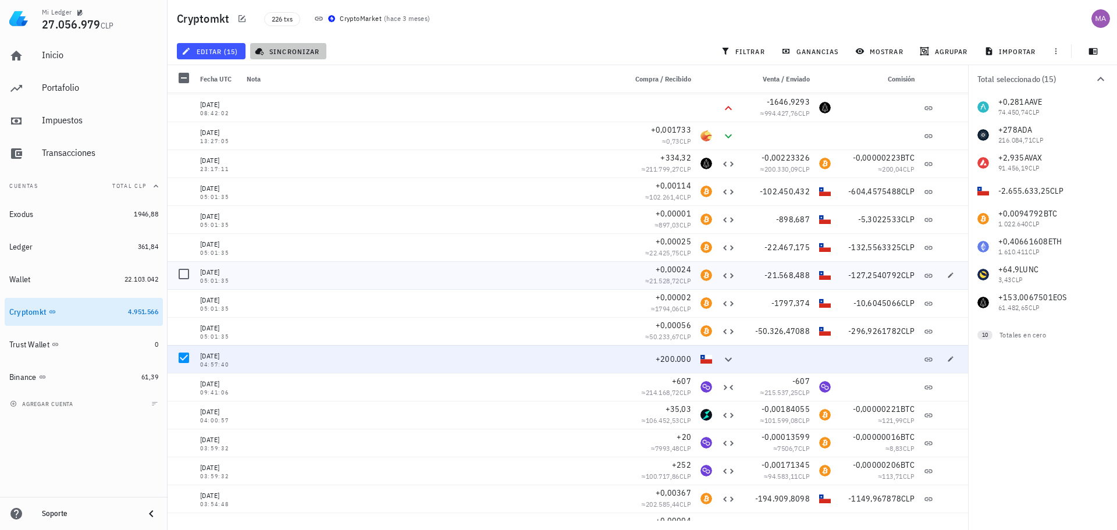
scroll to position [175, 0]
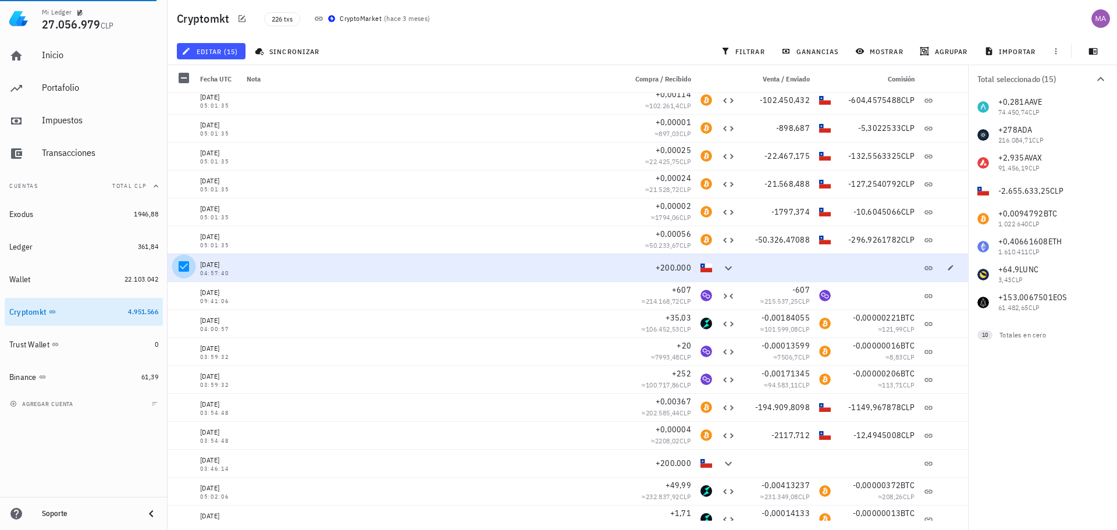
click at [184, 267] on div at bounding box center [184, 267] width 20 height 20
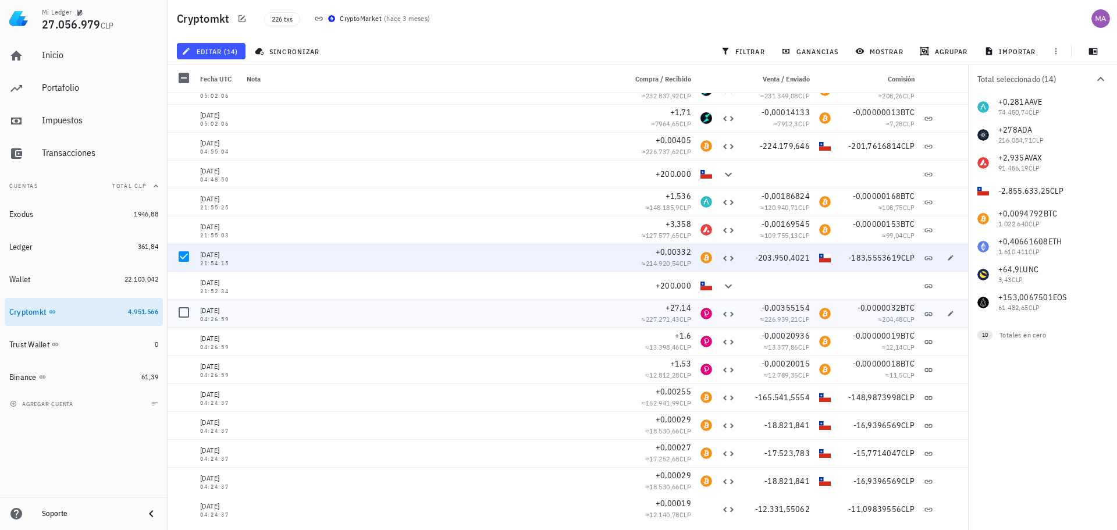
scroll to position [582, 0]
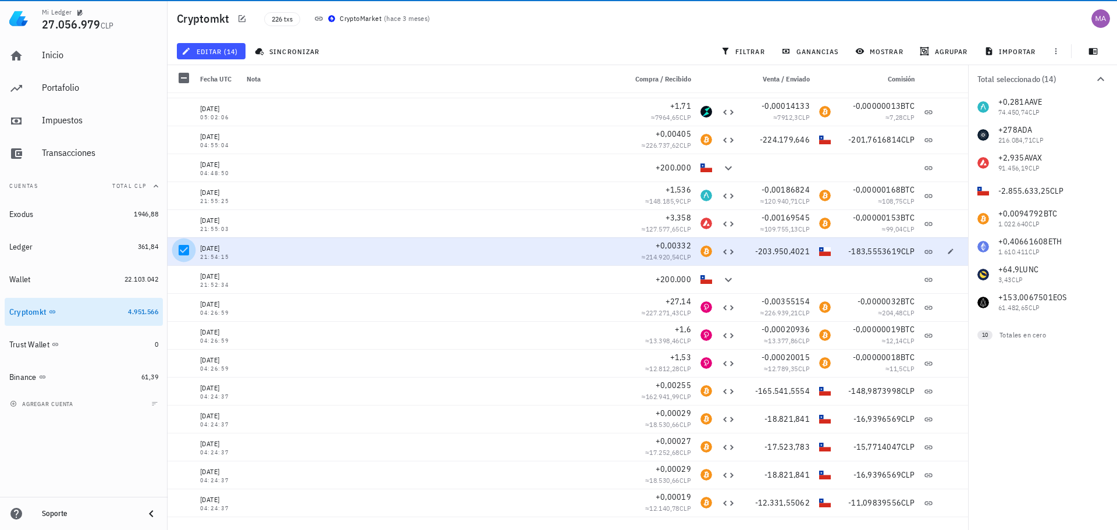
click at [183, 252] on div at bounding box center [184, 250] width 20 height 20
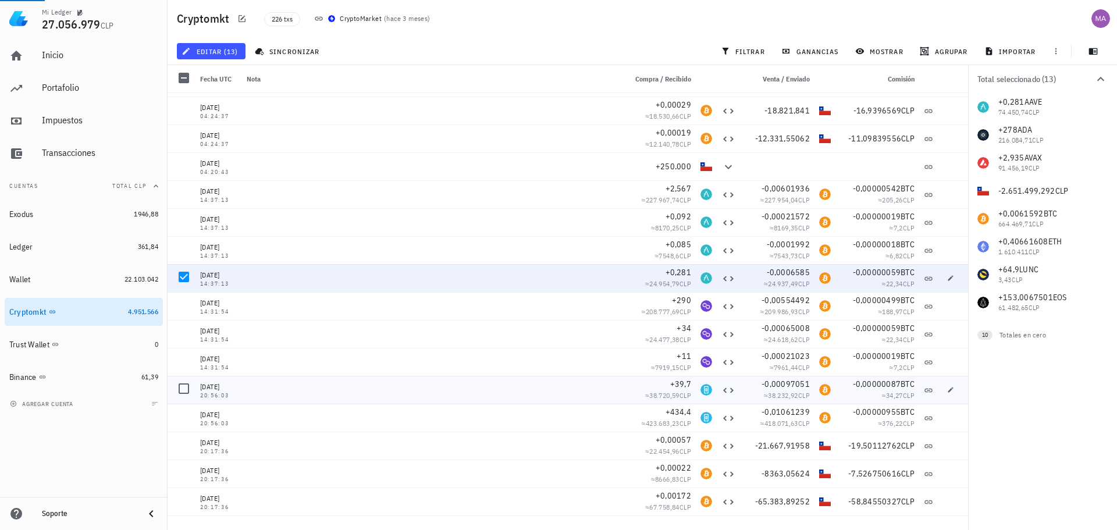
scroll to position [1047, 0]
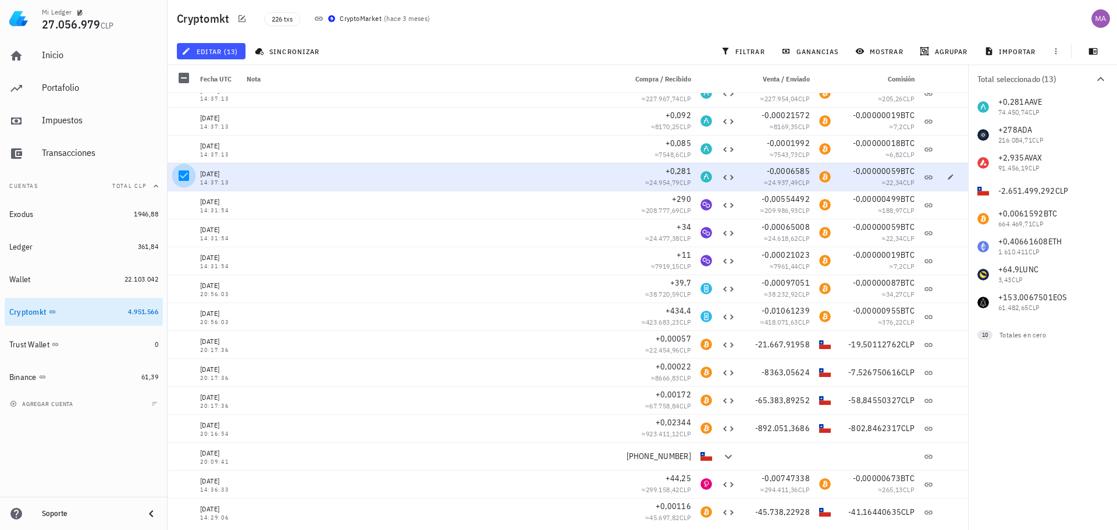
click at [184, 178] on div at bounding box center [184, 176] width 20 height 20
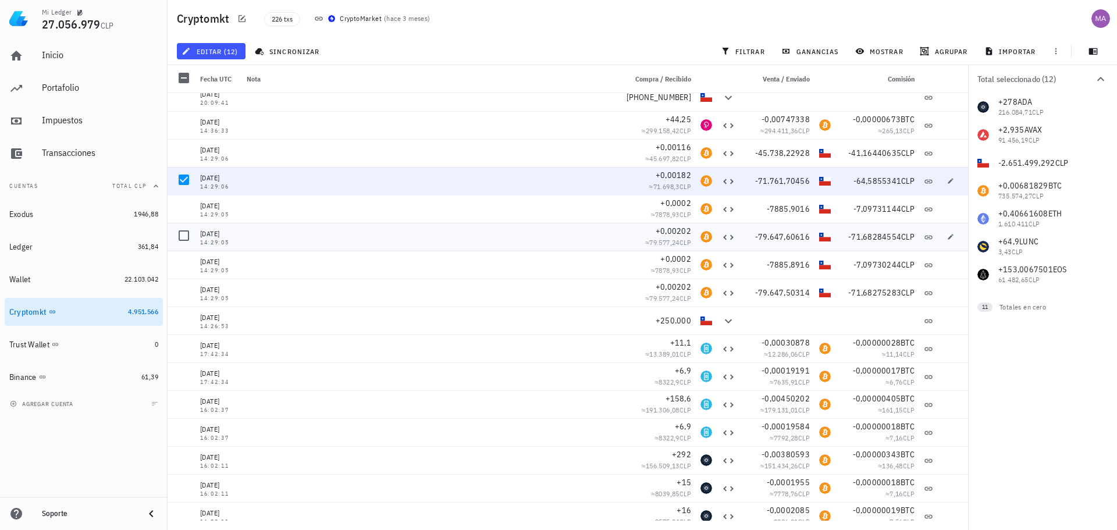
scroll to position [1396, 0]
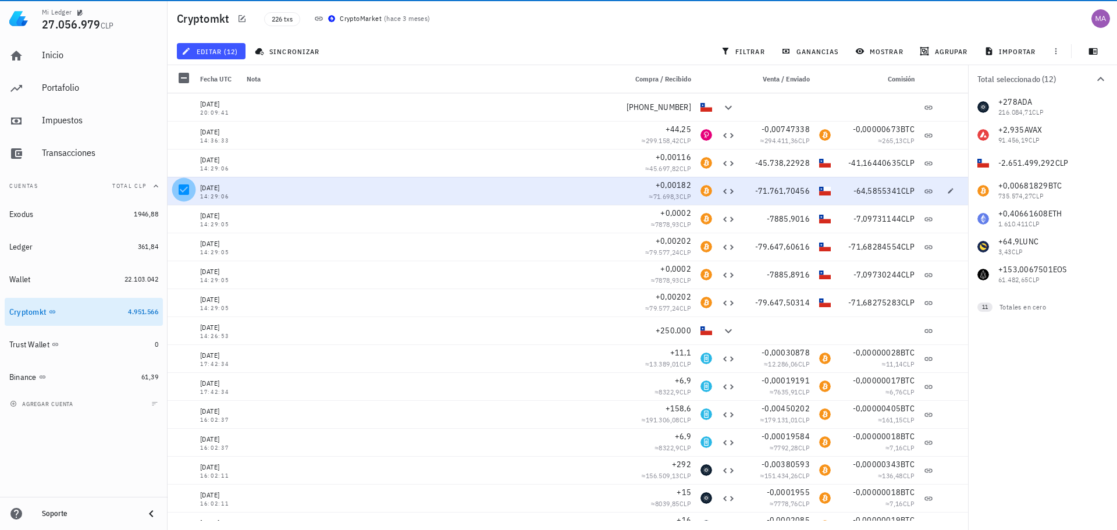
click at [186, 190] on div at bounding box center [184, 190] width 20 height 20
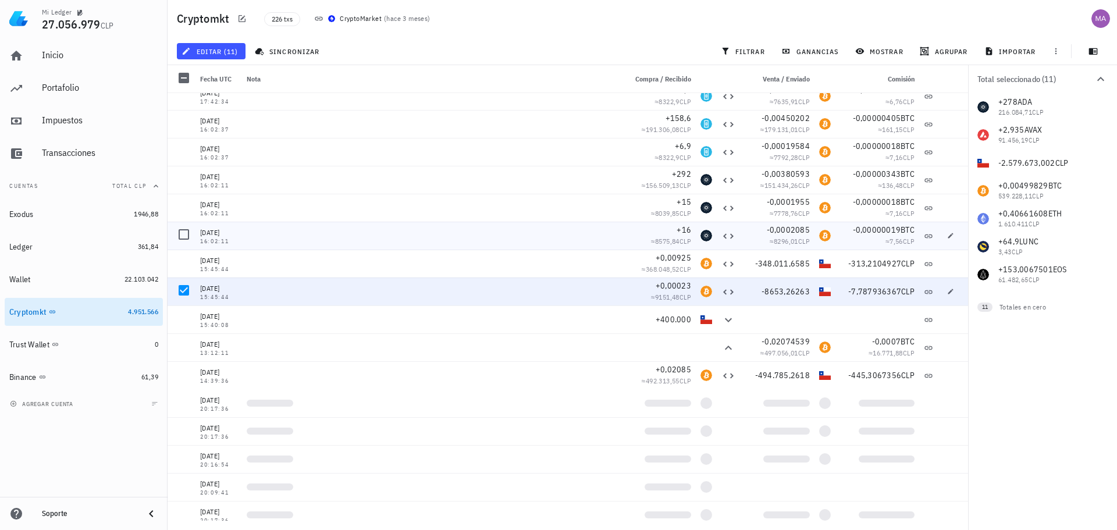
scroll to position [1687, 0]
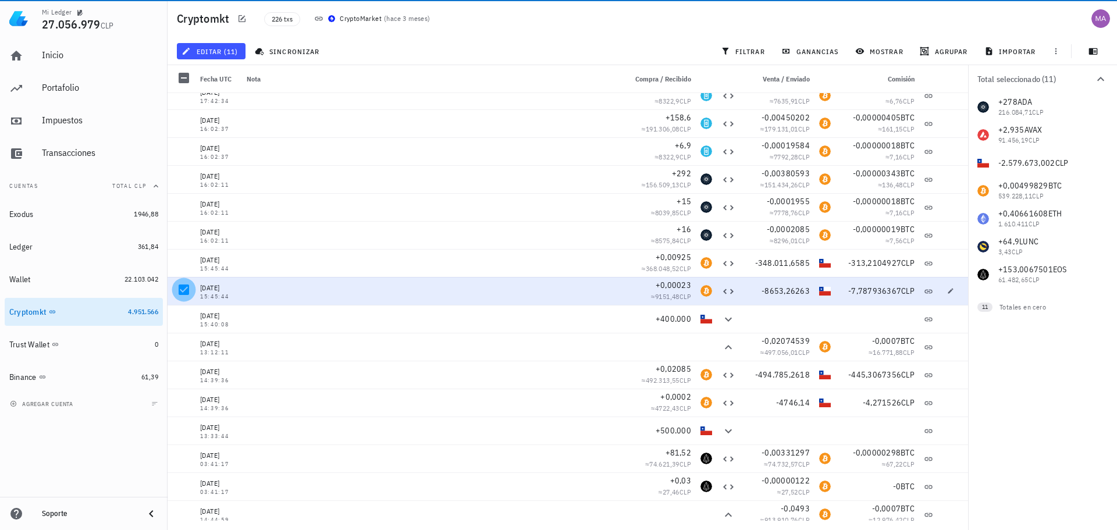
click at [180, 289] on div at bounding box center [184, 290] width 20 height 20
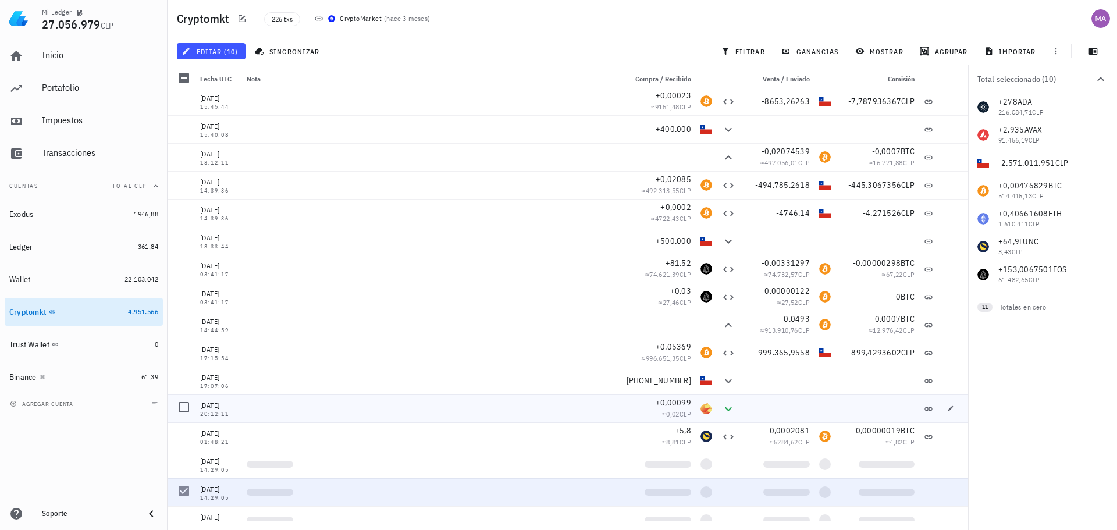
scroll to position [1978, 0]
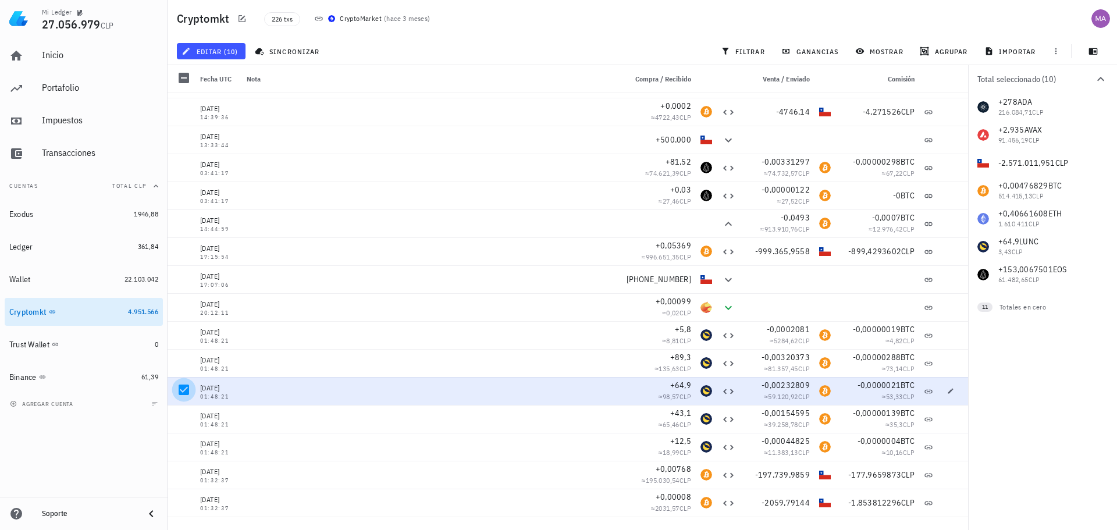
click at [186, 391] on div at bounding box center [184, 390] width 20 height 20
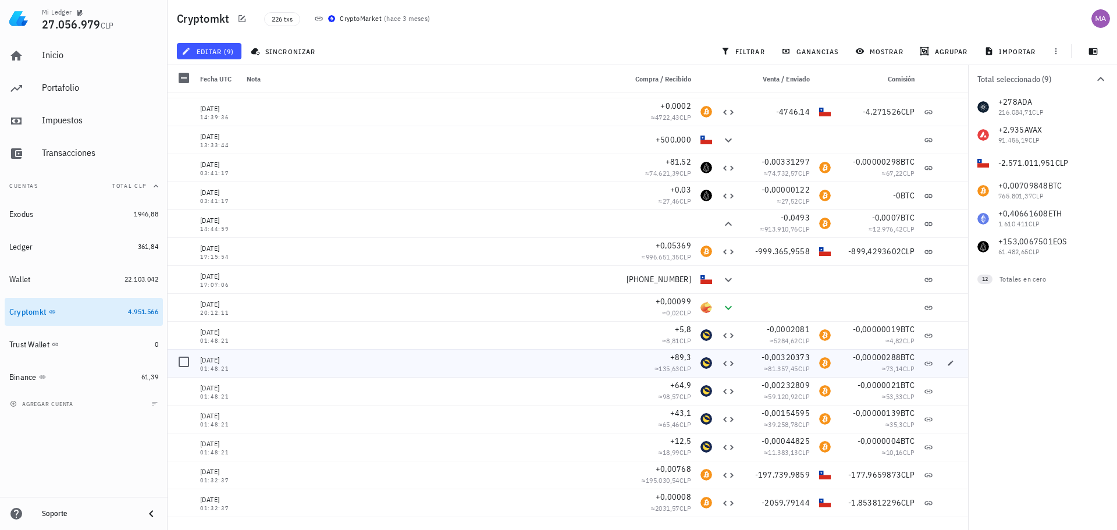
scroll to position [2327, 0]
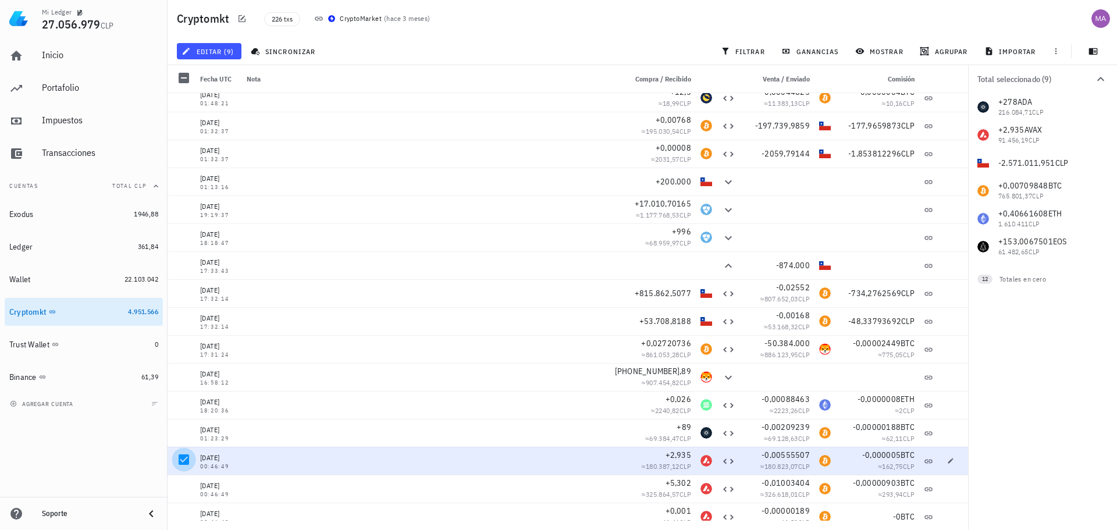
click at [183, 461] on div at bounding box center [184, 460] width 20 height 20
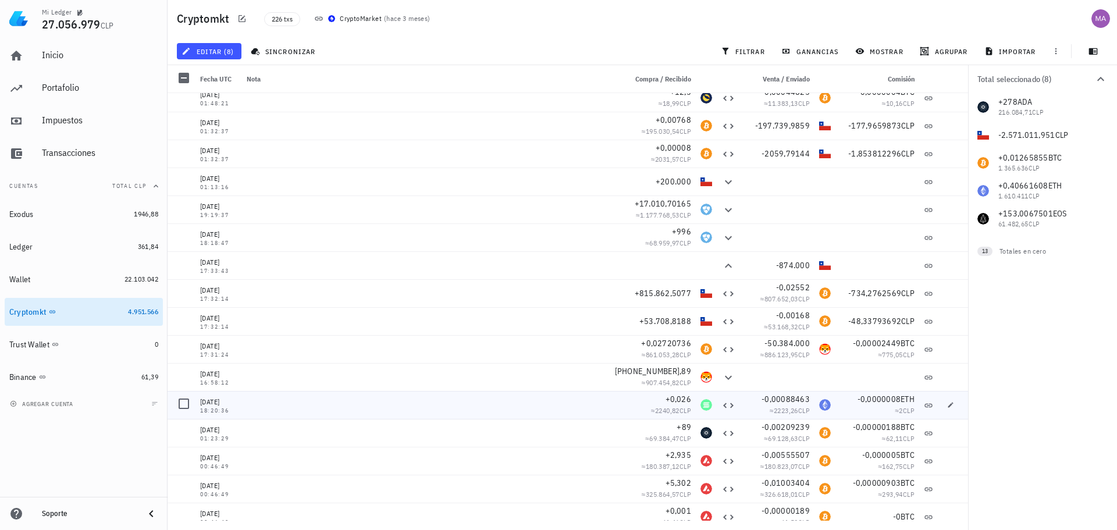
scroll to position [2735, 0]
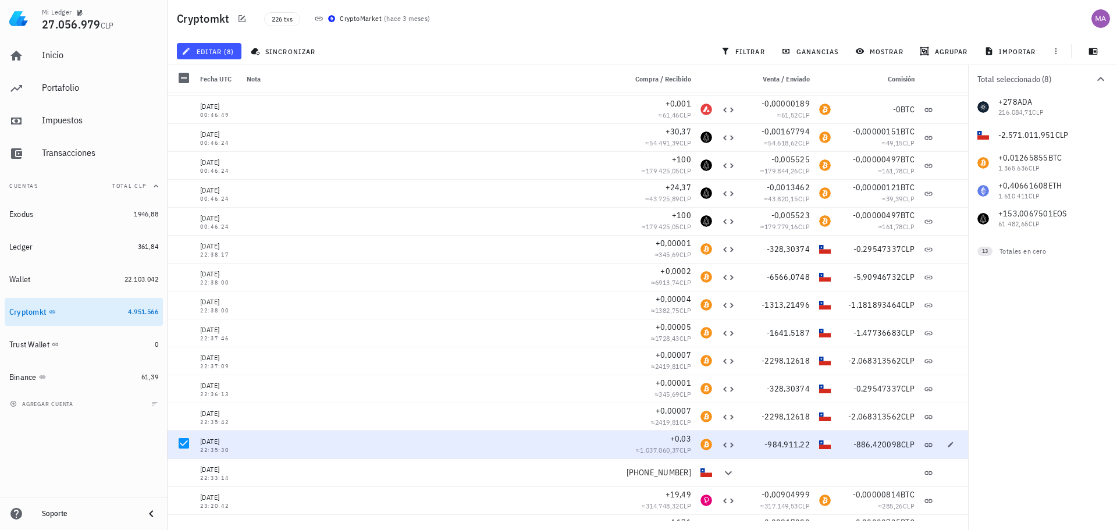
drag, startPoint x: 182, startPoint y: 444, endPoint x: 201, endPoint y: 442, distance: 18.8
click at [183, 444] on div at bounding box center [184, 443] width 20 height 20
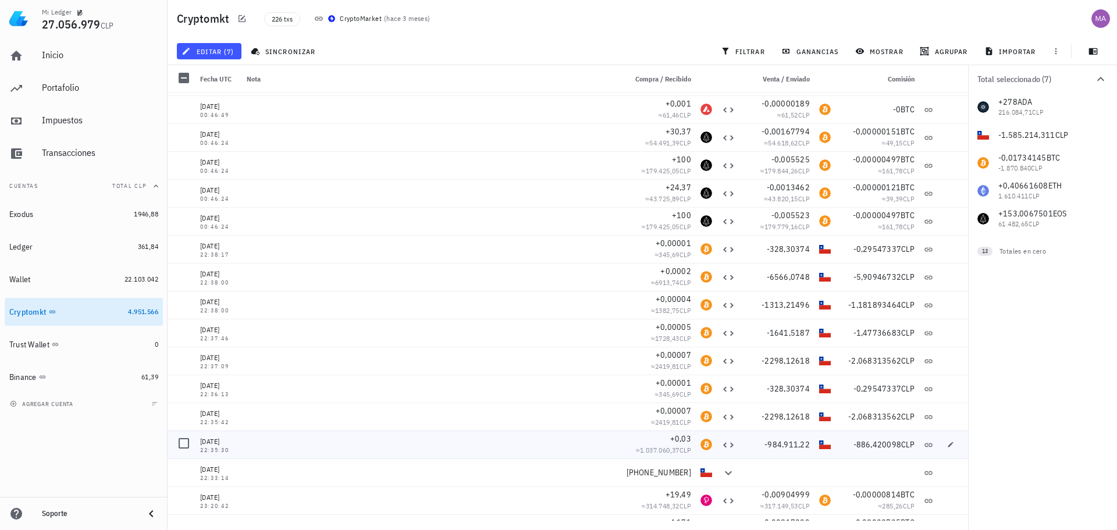
scroll to position [3142, 0]
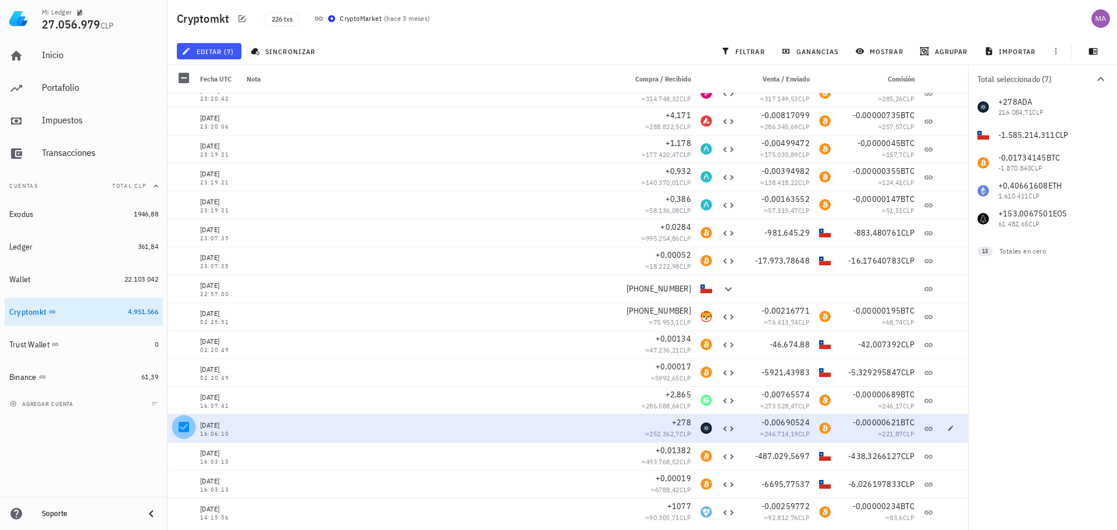
click at [182, 426] on div at bounding box center [184, 427] width 20 height 20
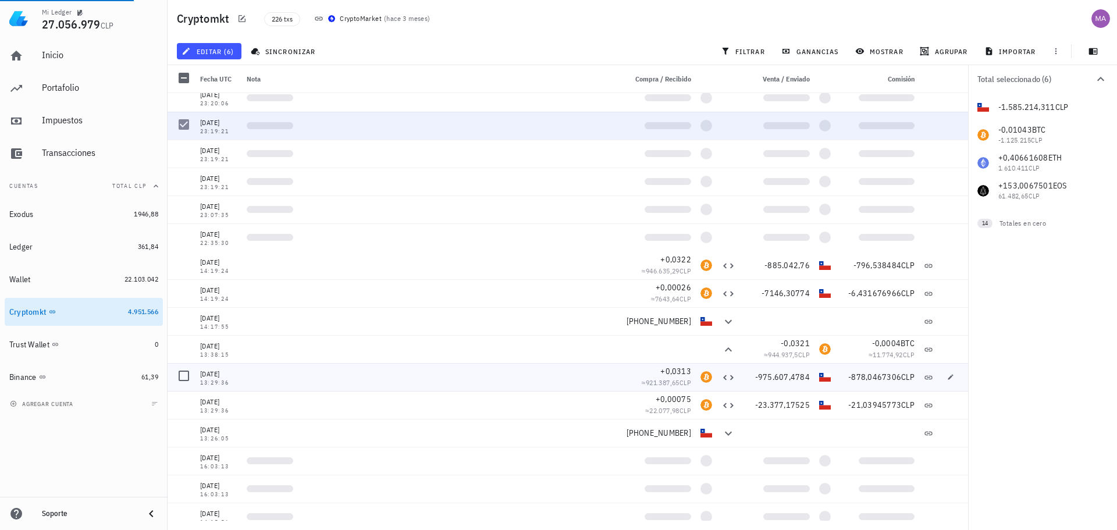
scroll to position [3840, 0]
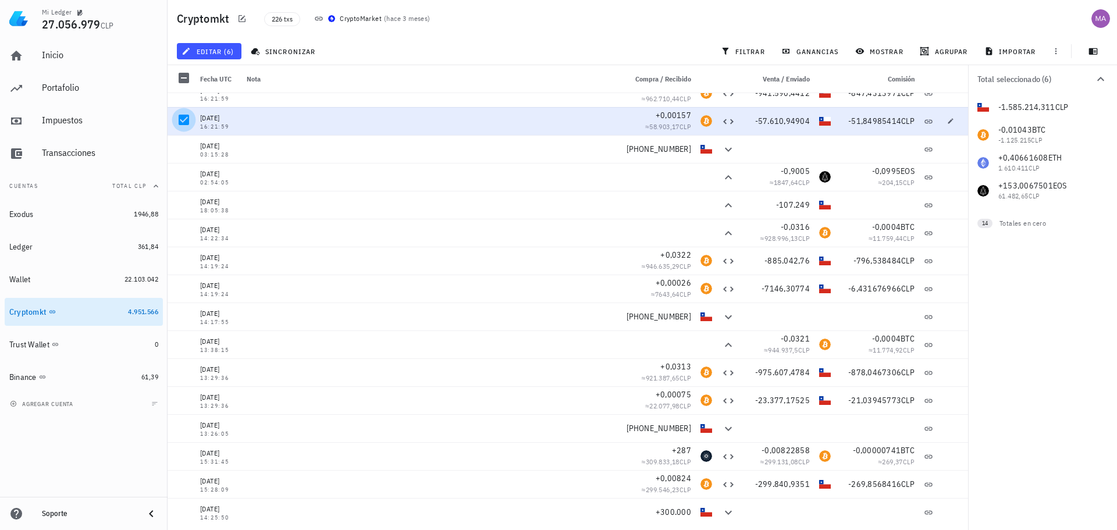
click at [189, 120] on div at bounding box center [184, 120] width 20 height 20
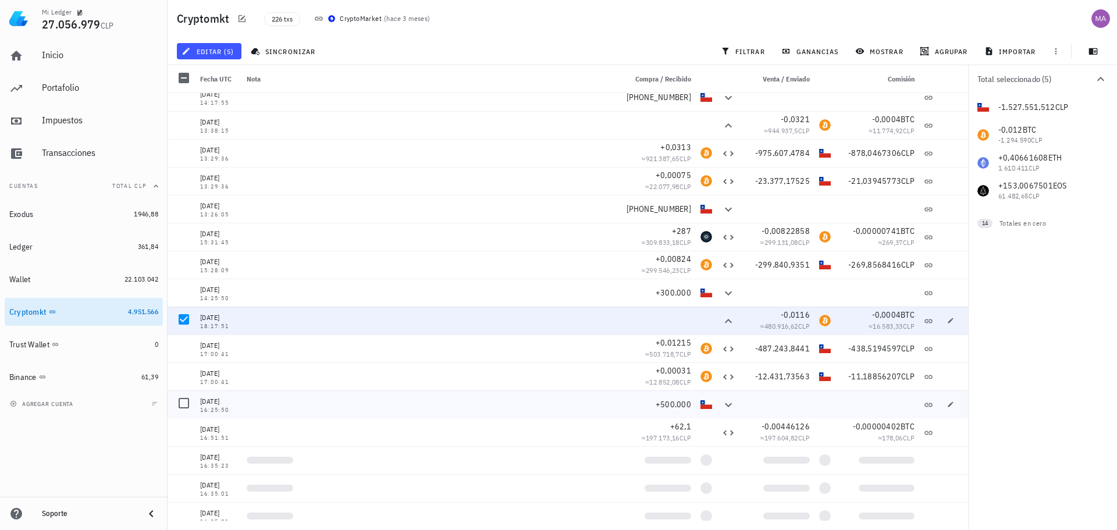
scroll to position [4189, 0]
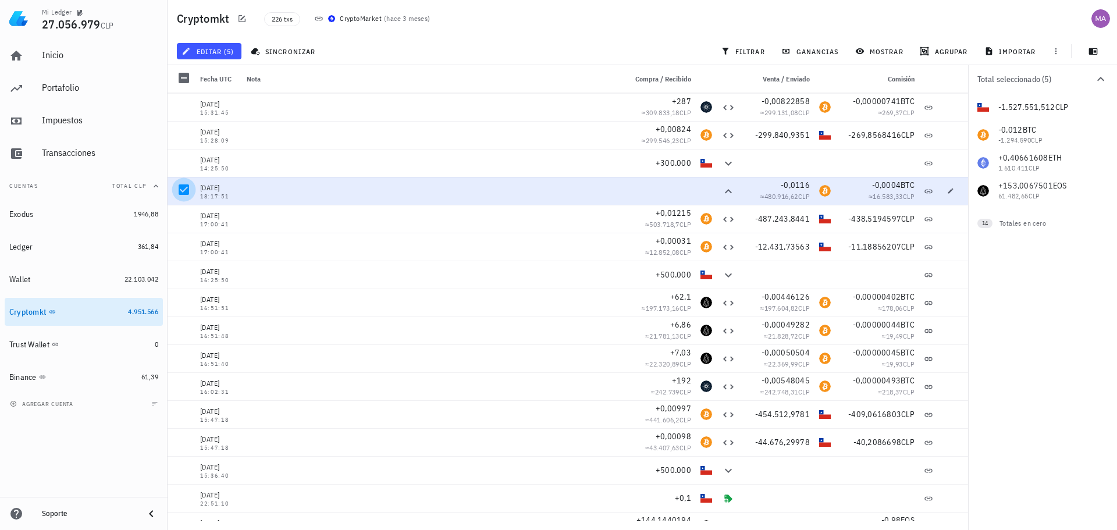
click at [187, 194] on div at bounding box center [184, 190] width 20 height 20
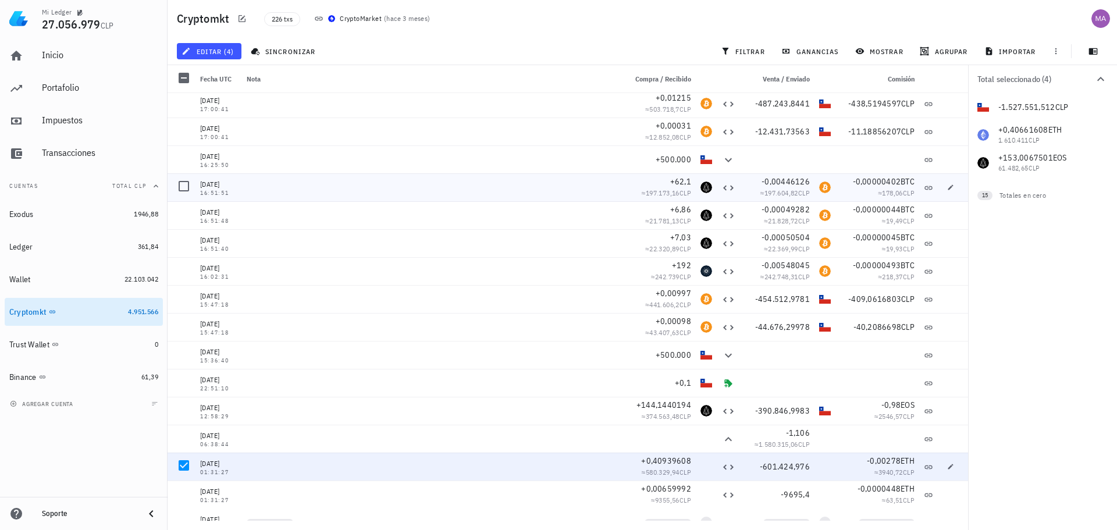
scroll to position [4480, 0]
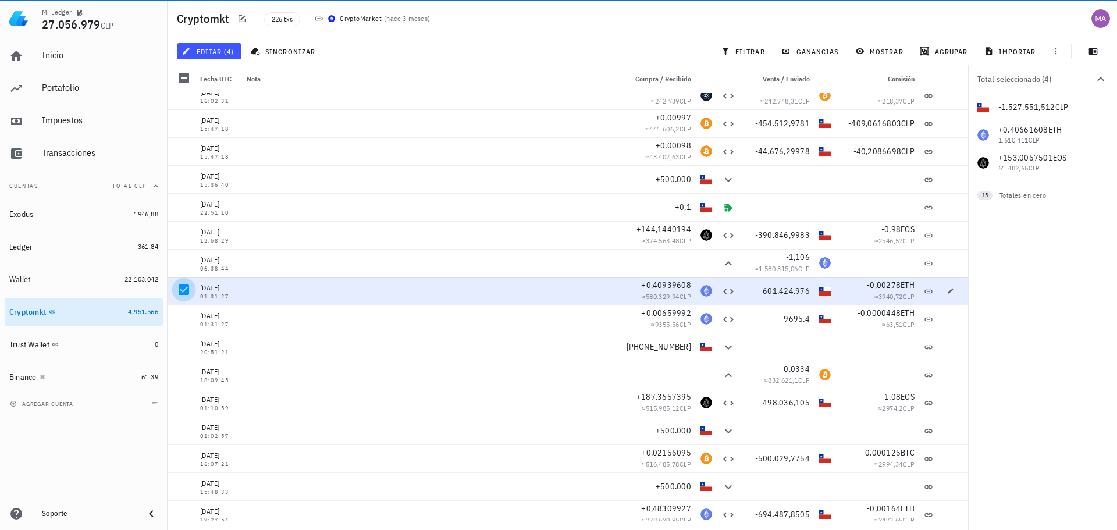
click at [183, 288] on div at bounding box center [184, 290] width 20 height 20
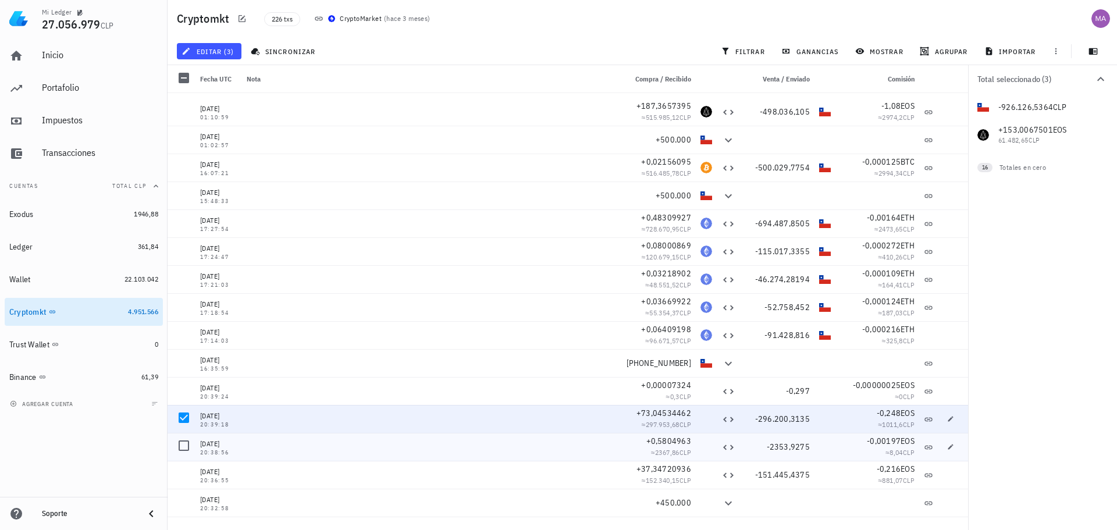
scroll to position [5062, 0]
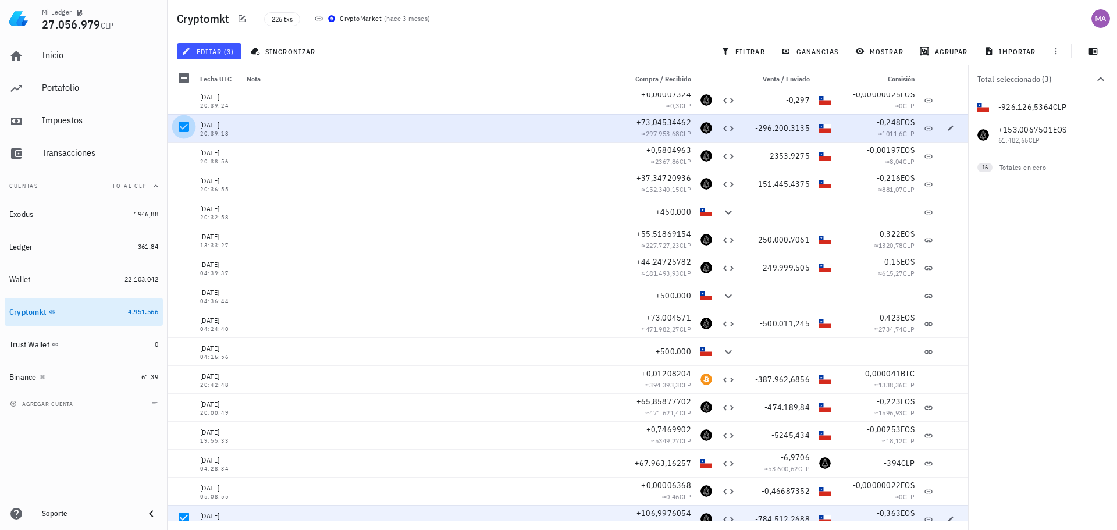
click at [189, 123] on div at bounding box center [184, 127] width 20 height 20
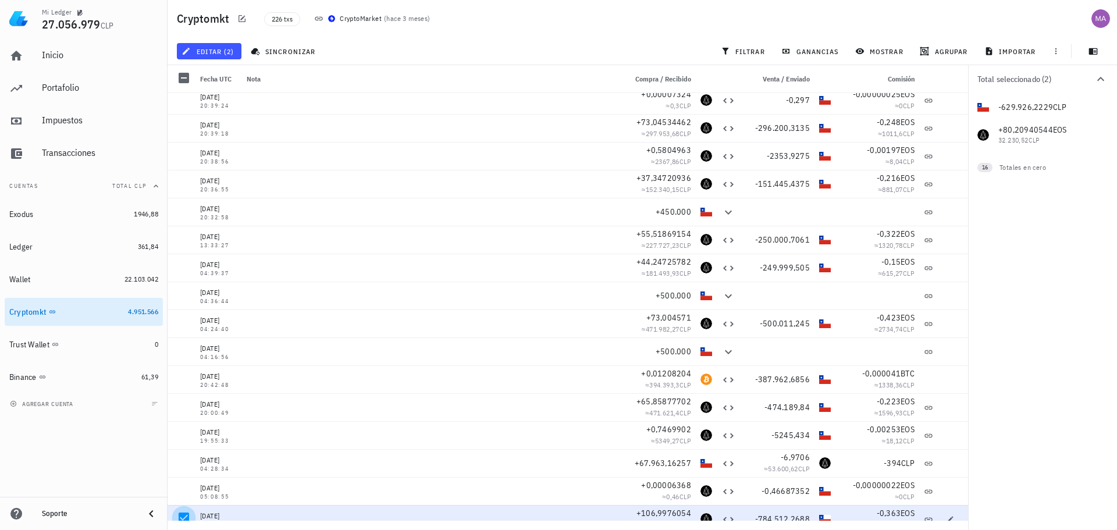
click at [186, 513] on div at bounding box center [184, 518] width 20 height 20
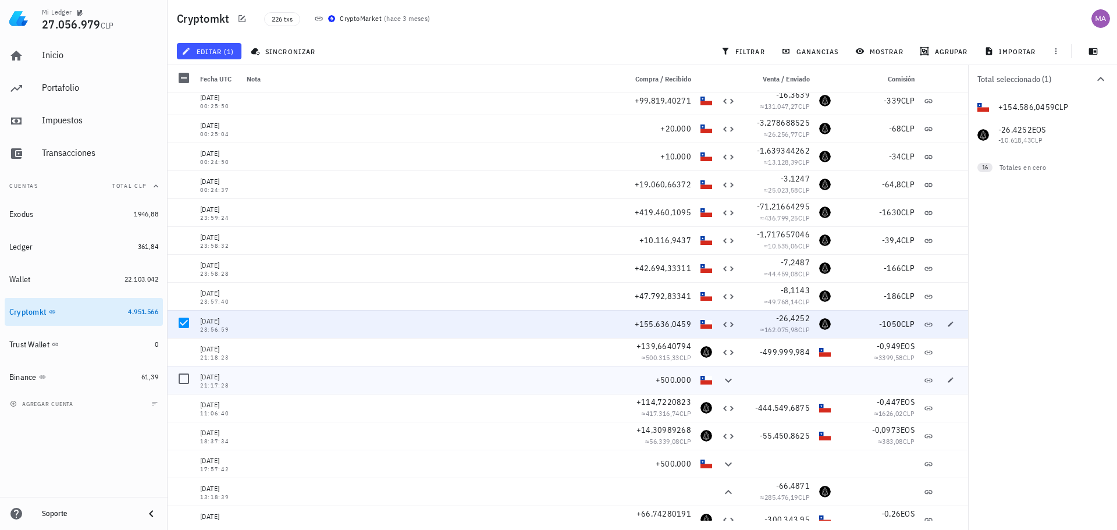
scroll to position [5702, 0]
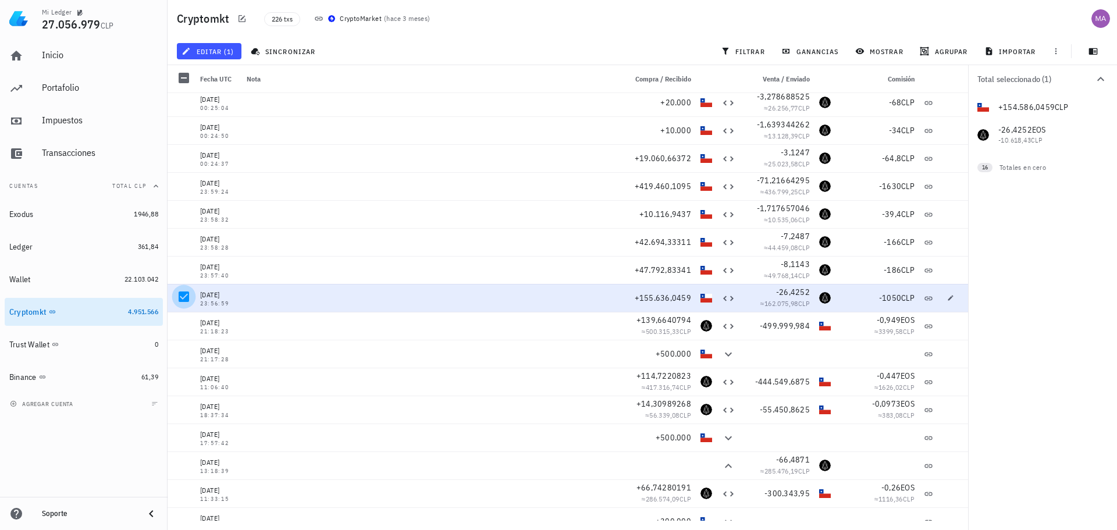
click at [186, 291] on div at bounding box center [184, 297] width 20 height 20
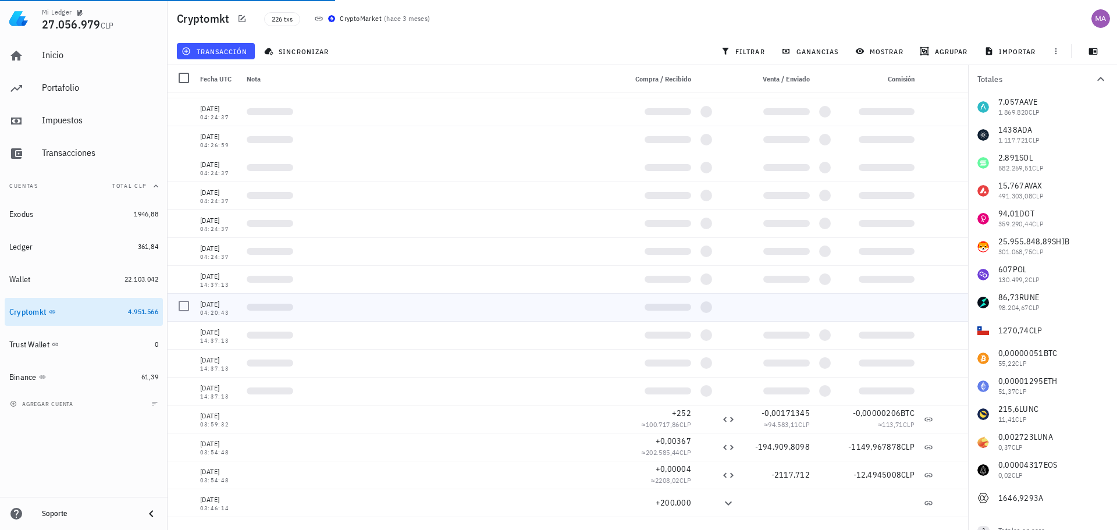
scroll to position [0, 0]
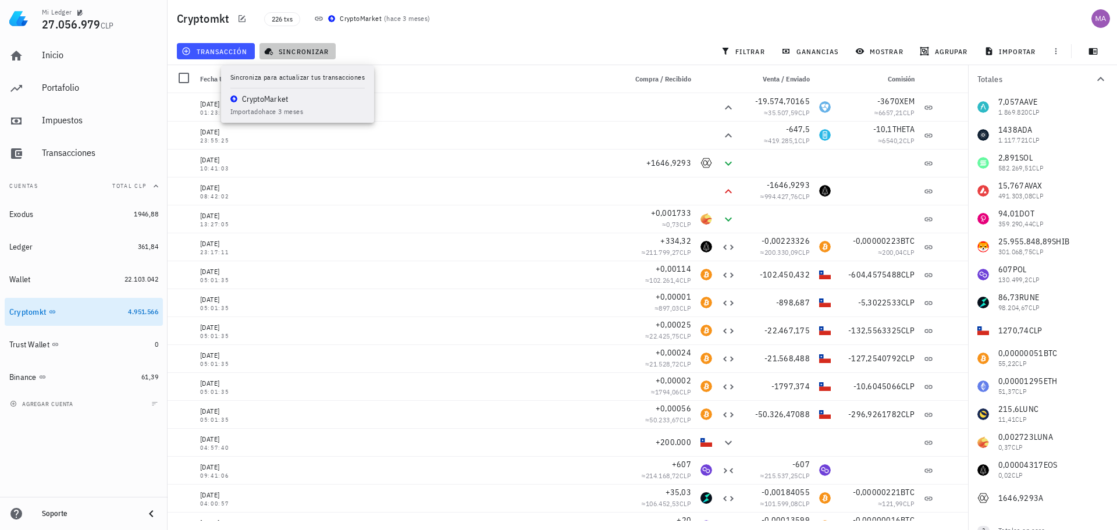
click at [271, 49] on icon "button" at bounding box center [269, 52] width 9 height 8
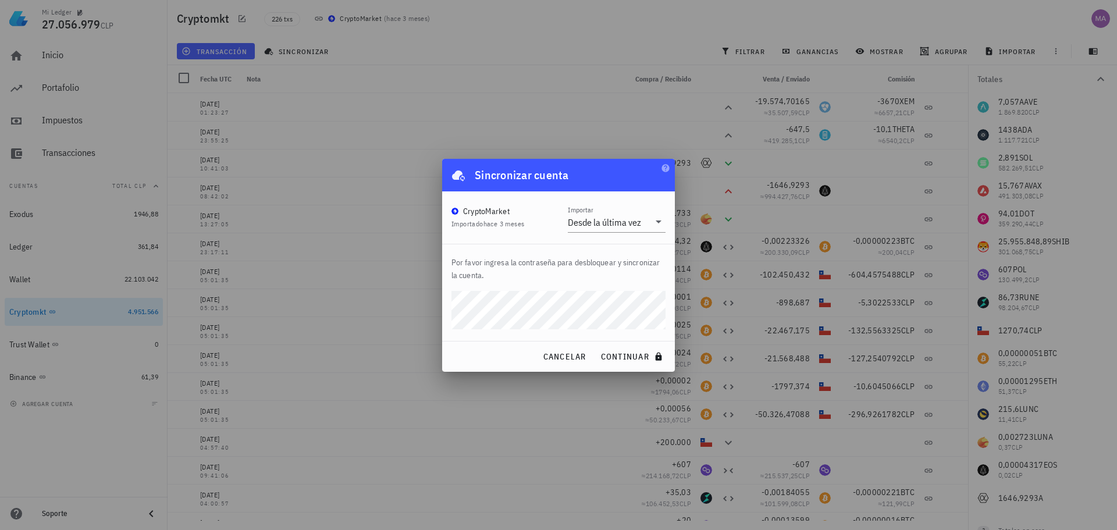
click at [652, 255] on div "Por favor ingresa la contraseña para desbloquear y sincronizar la cuenta." at bounding box center [558, 292] width 233 height 97
click at [595, 279] on p "Por favor ingresa la contraseña para desbloquear y sincronizar la cuenta." at bounding box center [559, 269] width 214 height 26
click at [574, 357] on span "cancelar" at bounding box center [564, 356] width 44 height 10
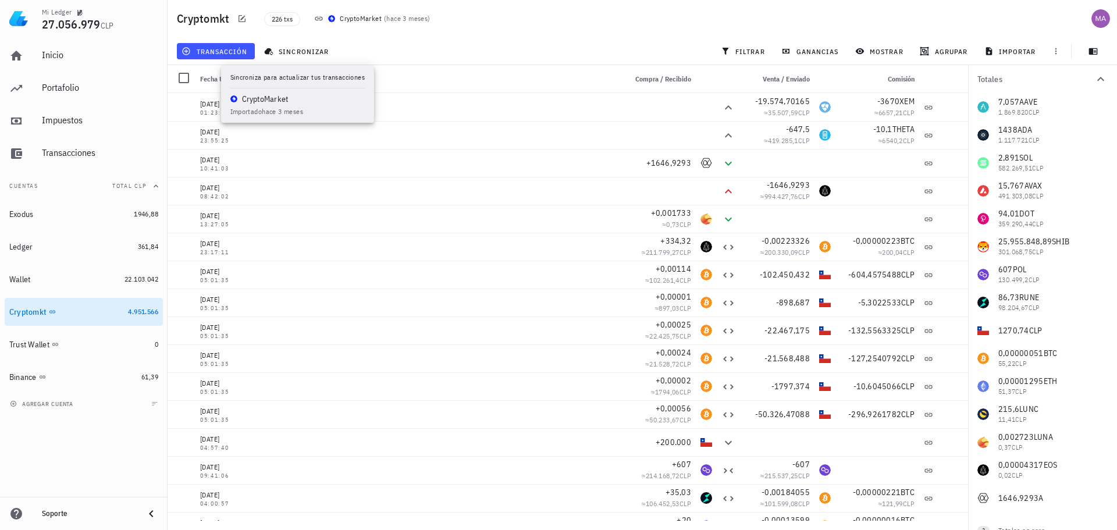
click at [490, 49] on div "transacción sincronizar filtrar ganancias mostrar agrupar importar" at bounding box center [643, 51] width 936 height 28
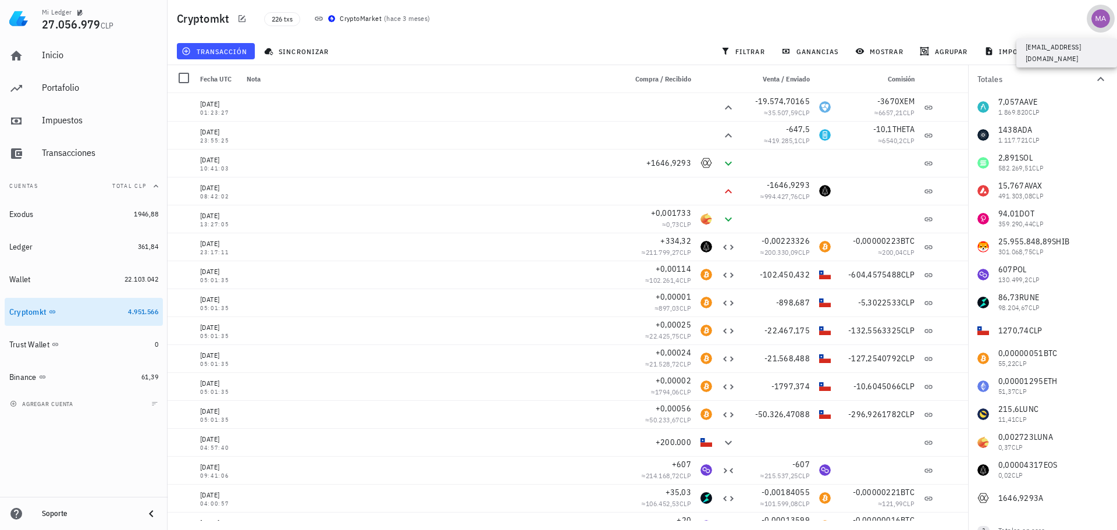
click at [1102, 17] on div "avatar" at bounding box center [1101, 18] width 19 height 19
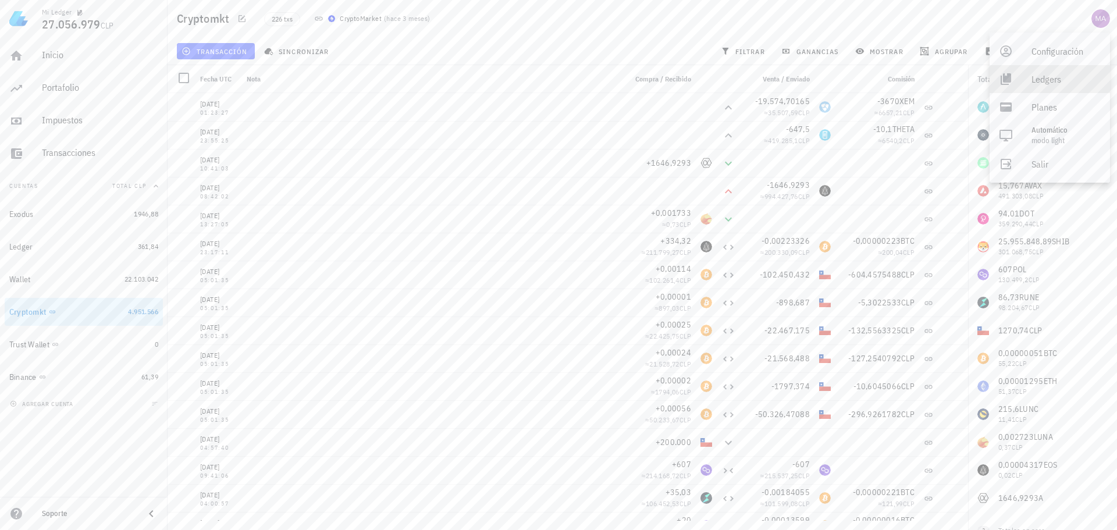
click at [1058, 83] on div "Ledgers" at bounding box center [1066, 78] width 69 height 23
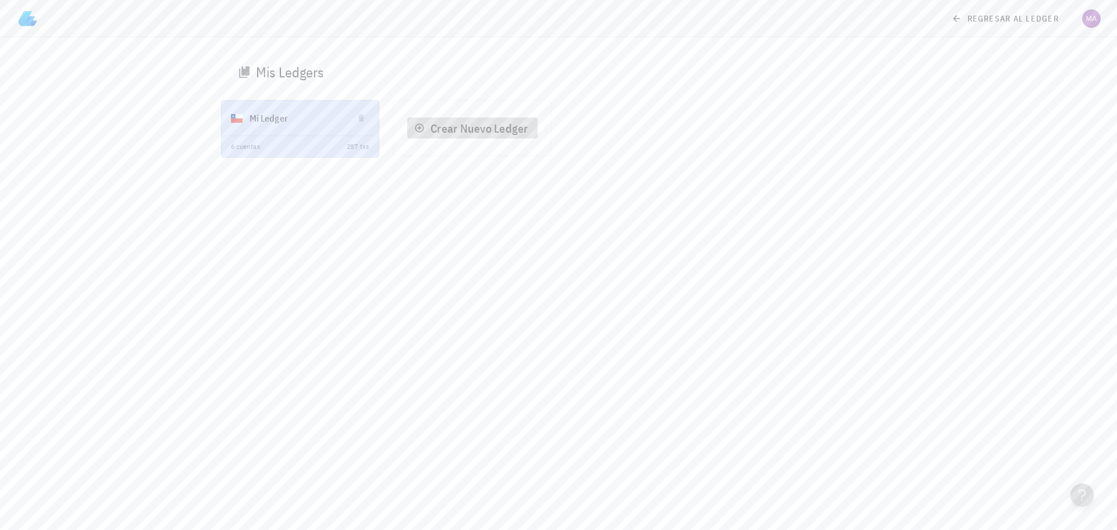
click at [467, 130] on span "Crear Nuevo Ledger" at bounding box center [472, 128] width 111 height 16
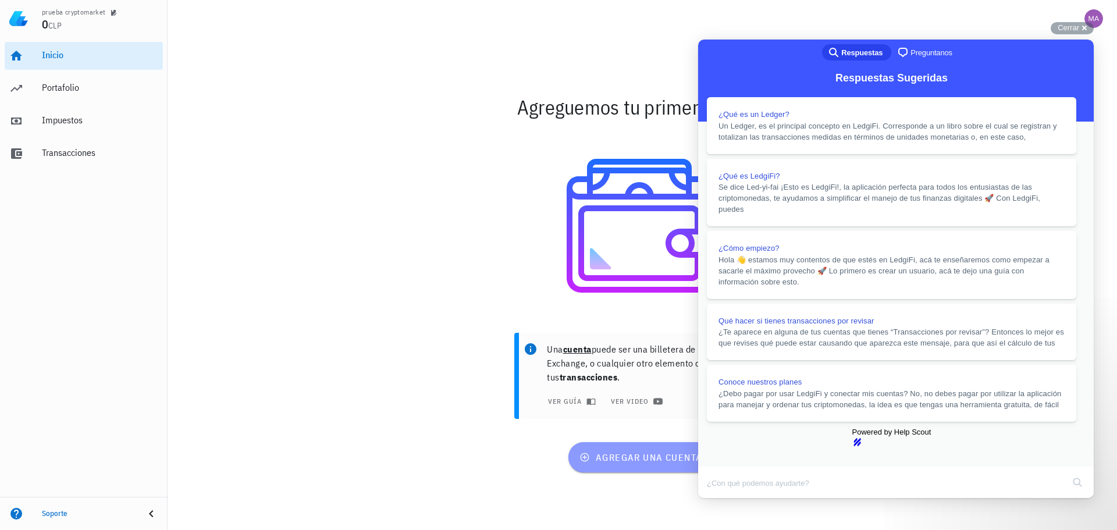
click at [662, 454] on span "agregar una cuenta" at bounding box center [642, 458] width 120 height 12
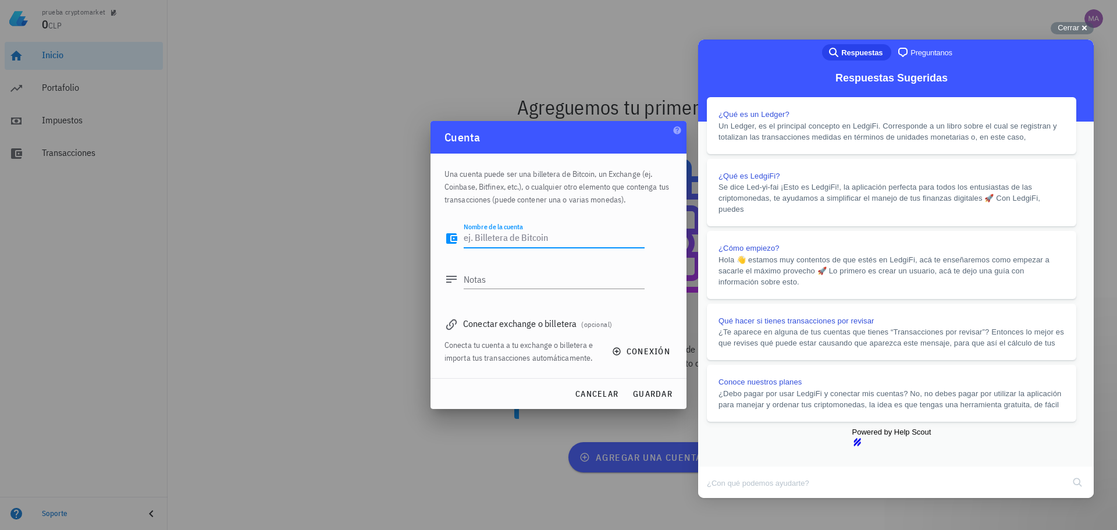
click at [541, 236] on textarea "Nombre de la cuenta" at bounding box center [554, 238] width 181 height 19
click at [548, 236] on textarea "Nombre de la cuenta" at bounding box center [554, 238] width 181 height 19
type textarea "crytomkt"
click at [639, 352] on span "conexión" at bounding box center [642, 351] width 56 height 10
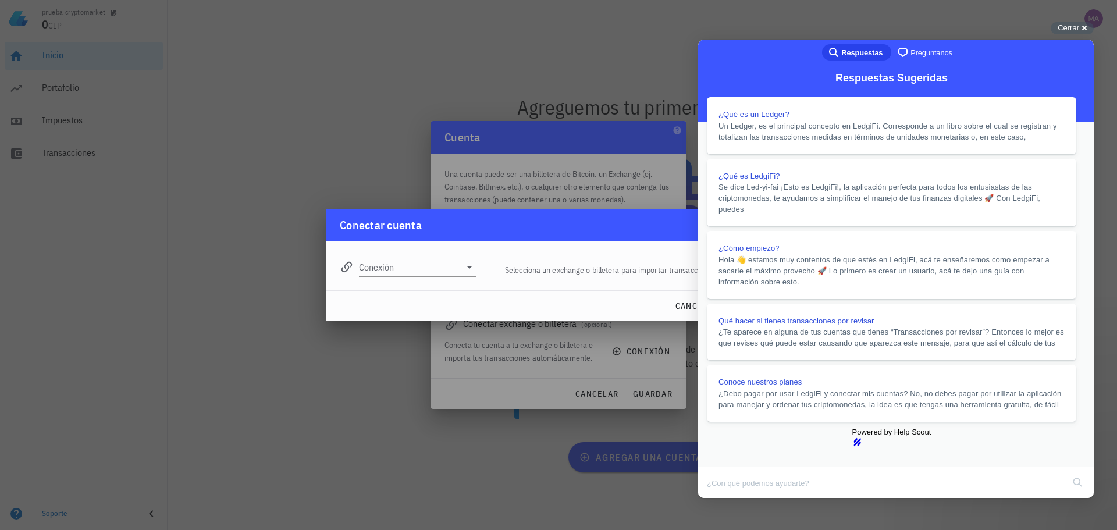
click at [720, 499] on button "Close" at bounding box center [709, 506] width 21 height 15
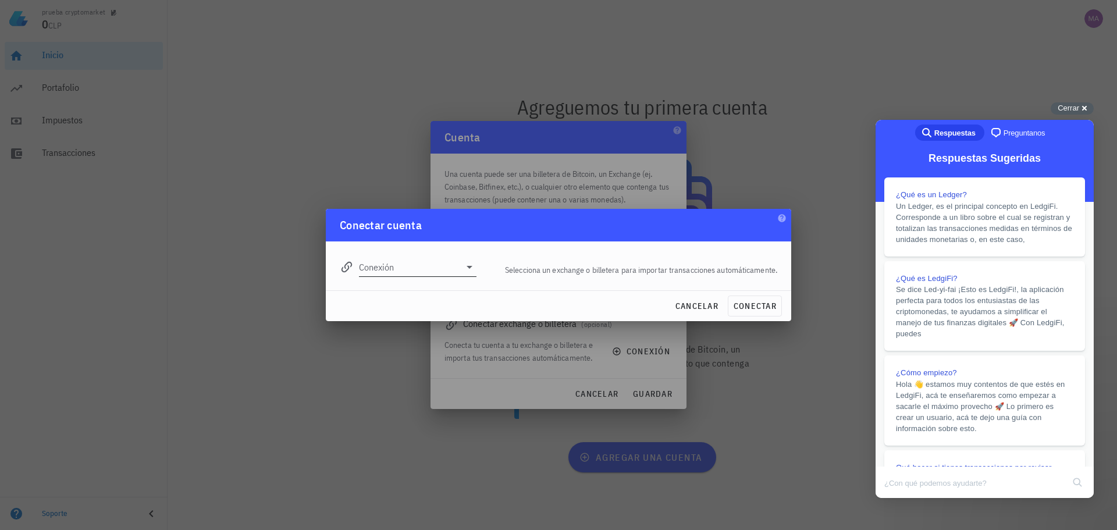
click at [468, 269] on icon at bounding box center [470, 267] width 14 height 14
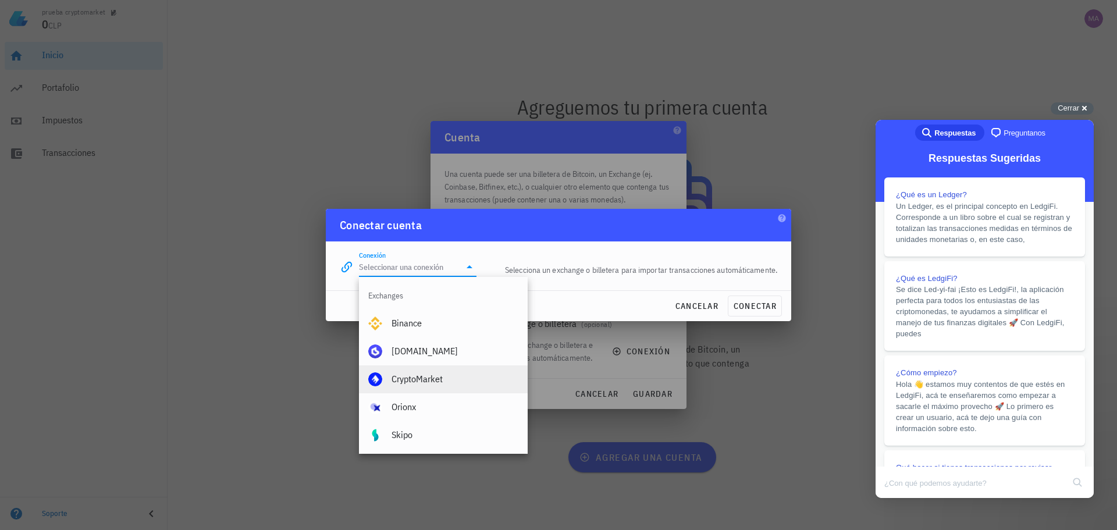
click at [449, 375] on div "CryptoMarket" at bounding box center [455, 379] width 127 height 11
type input "CryptoMarket"
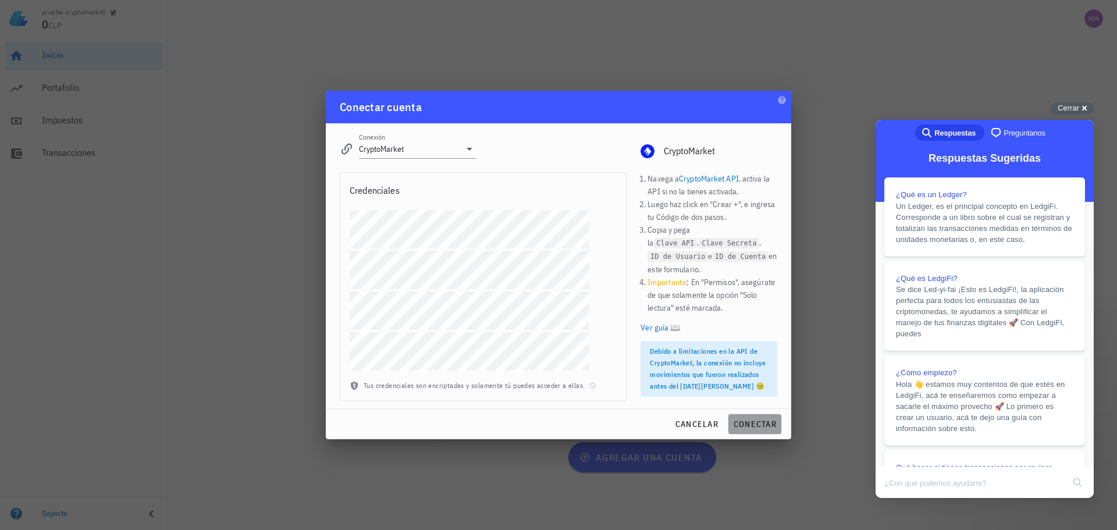
click at [759, 426] on span "conectar" at bounding box center [755, 424] width 44 height 10
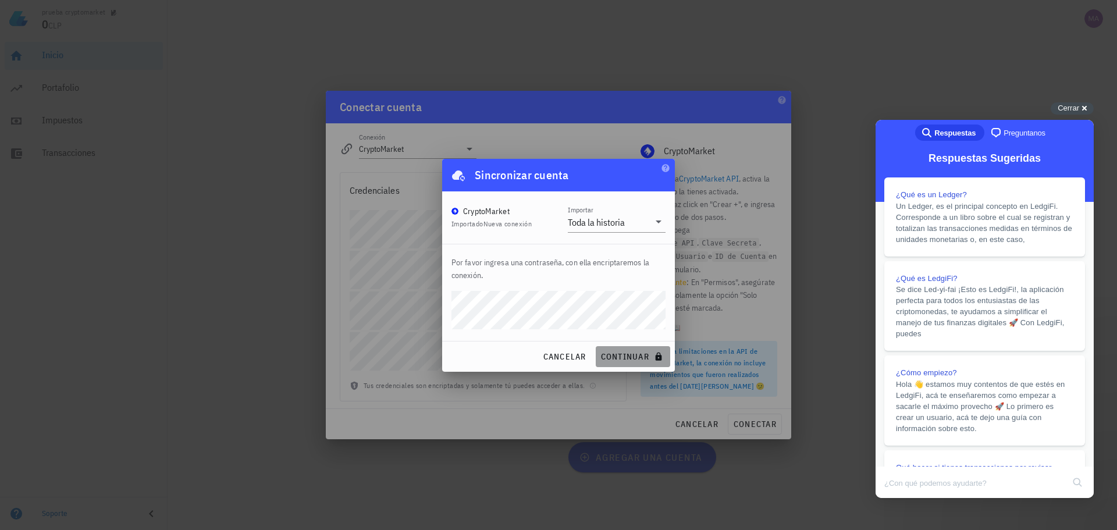
click at [626, 355] on span "continuar" at bounding box center [632, 356] width 65 height 10
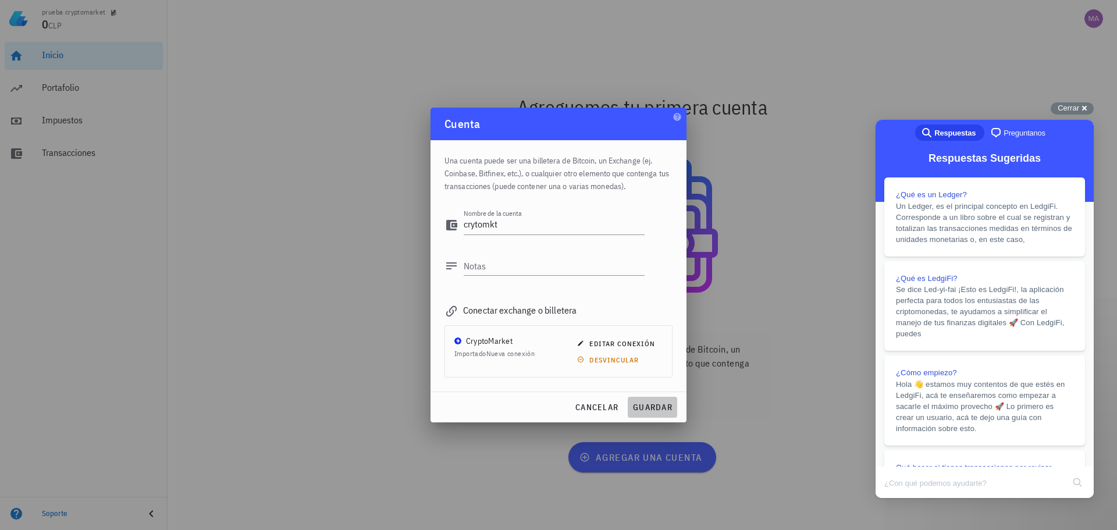
click at [664, 404] on span "guardar" at bounding box center [652, 407] width 40 height 10
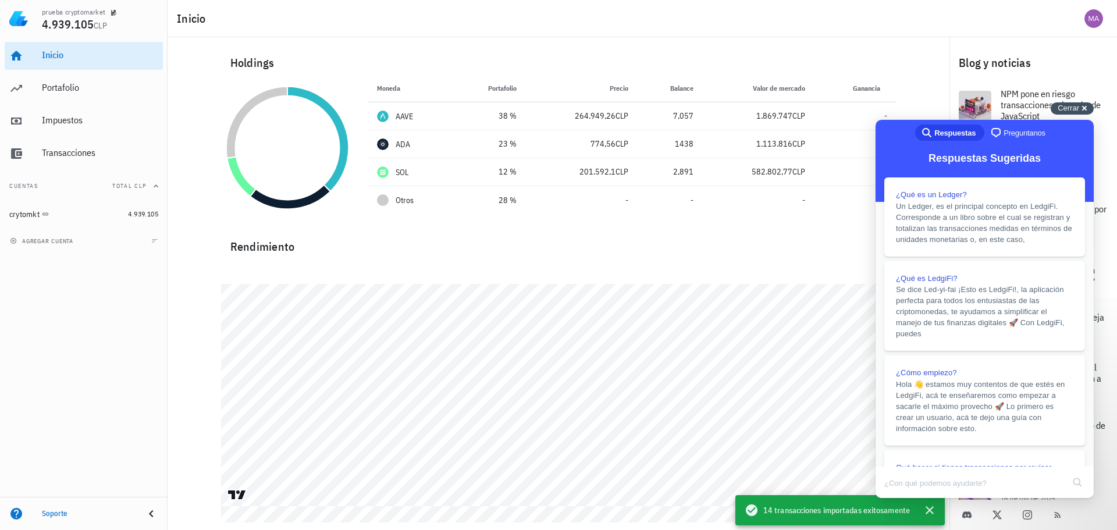
click at [1065, 104] on span "Cerrar" at bounding box center [1069, 108] width 22 height 9
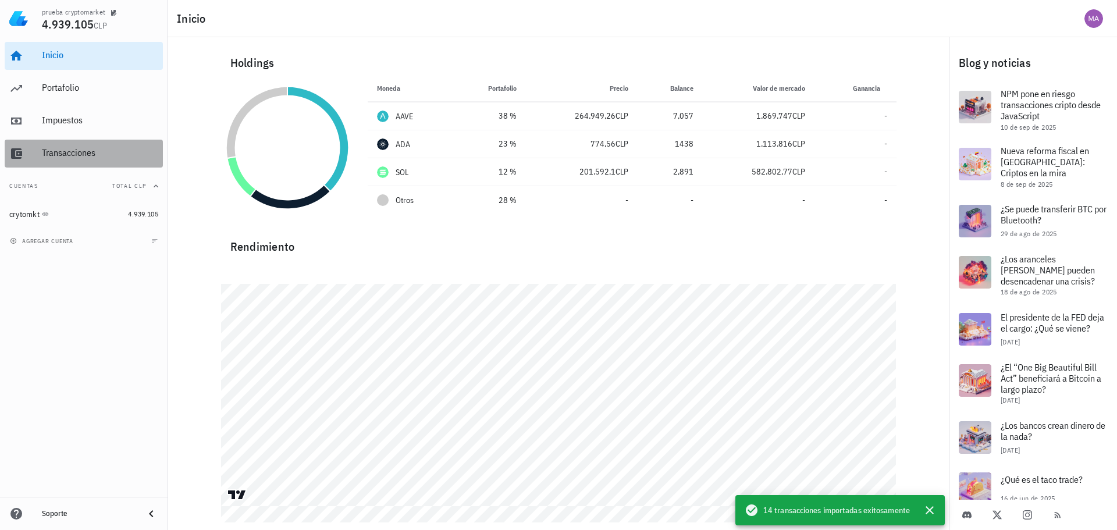
click at [59, 148] on div "Transacciones" at bounding box center [100, 152] width 116 height 11
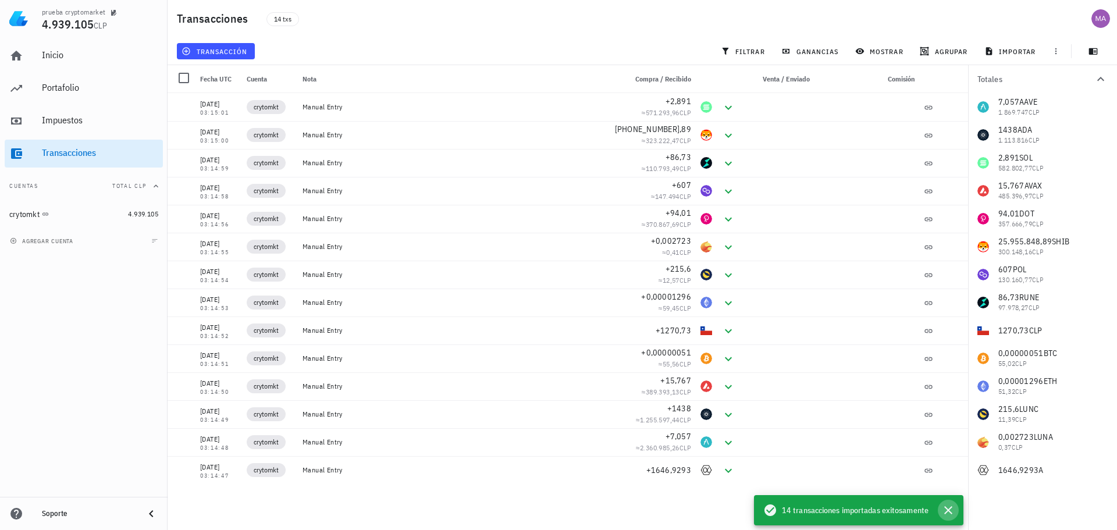
click at [949, 513] on icon "button" at bounding box center [948, 510] width 14 height 14
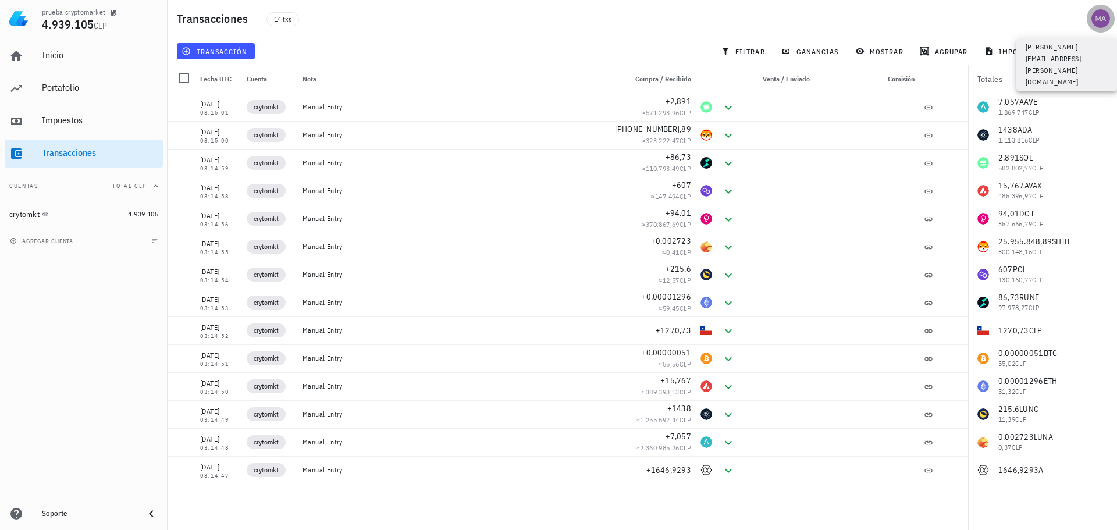
click at [1103, 15] on div "avatar" at bounding box center [1101, 18] width 19 height 19
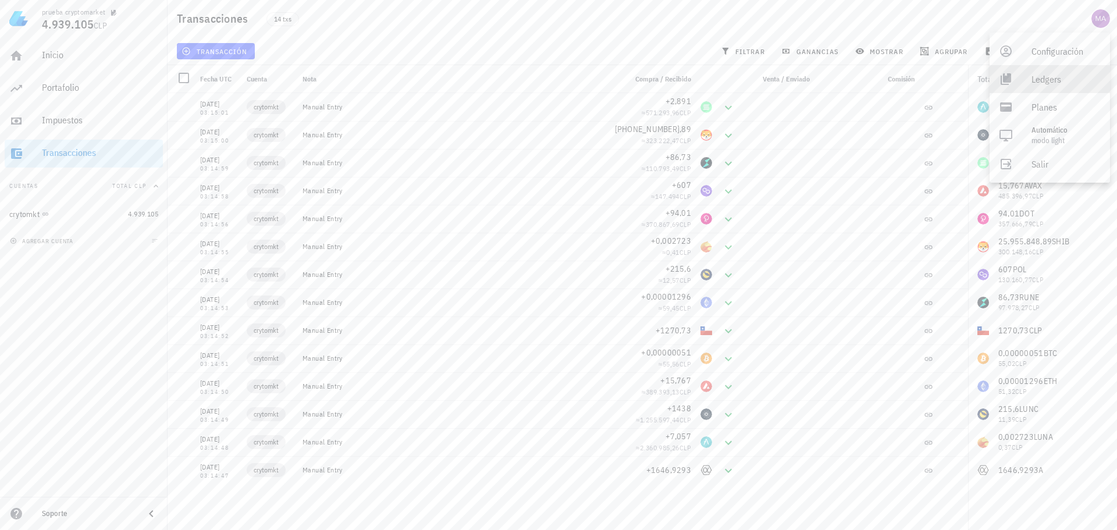
click at [1053, 77] on div "Ledgers" at bounding box center [1066, 78] width 69 height 23
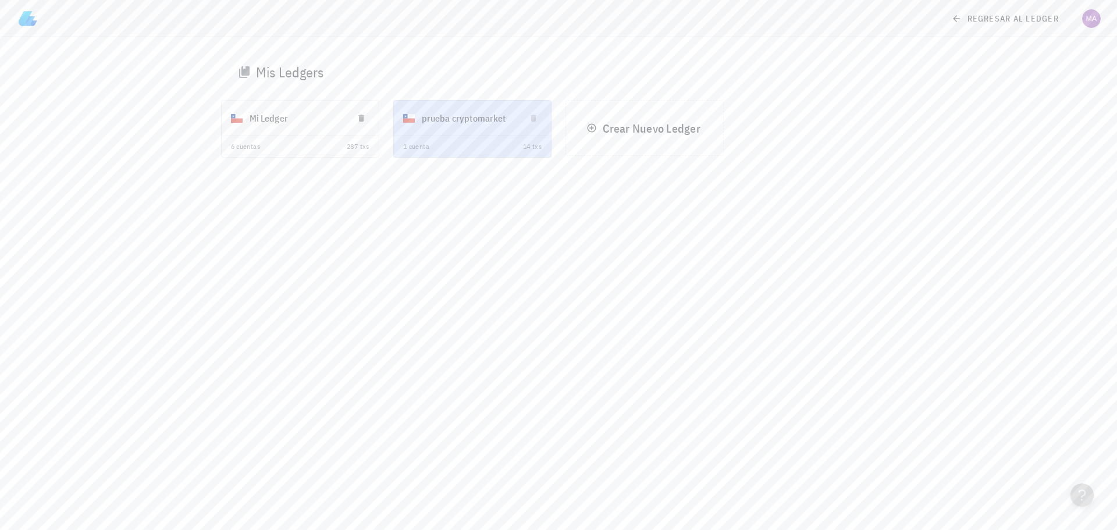
click at [275, 120] on div "Mi Ledger" at bounding box center [297, 118] width 94 height 30
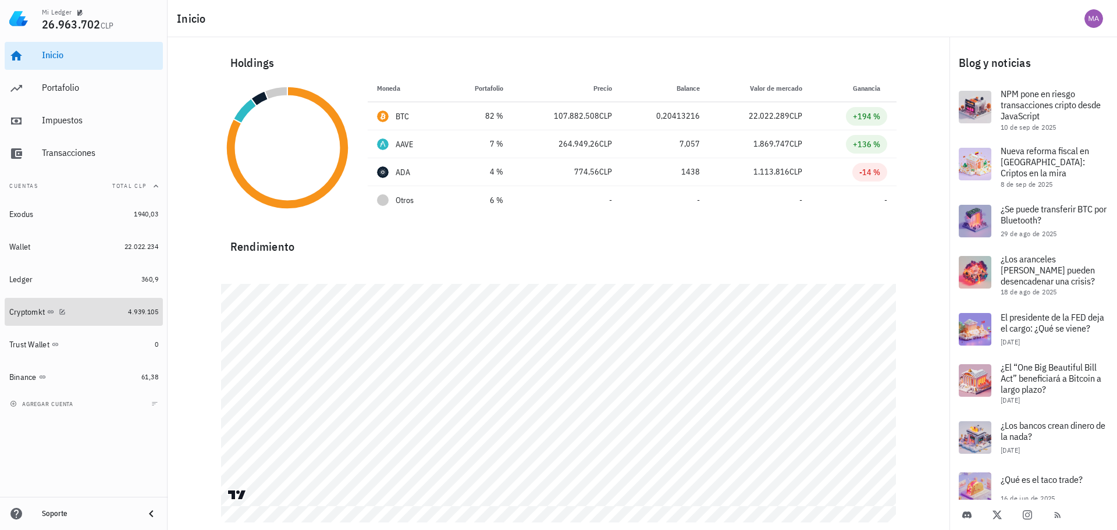
click at [25, 309] on div "Cryptomkt" at bounding box center [26, 312] width 35 height 10
